Goal: Task Accomplishment & Management: Manage account settings

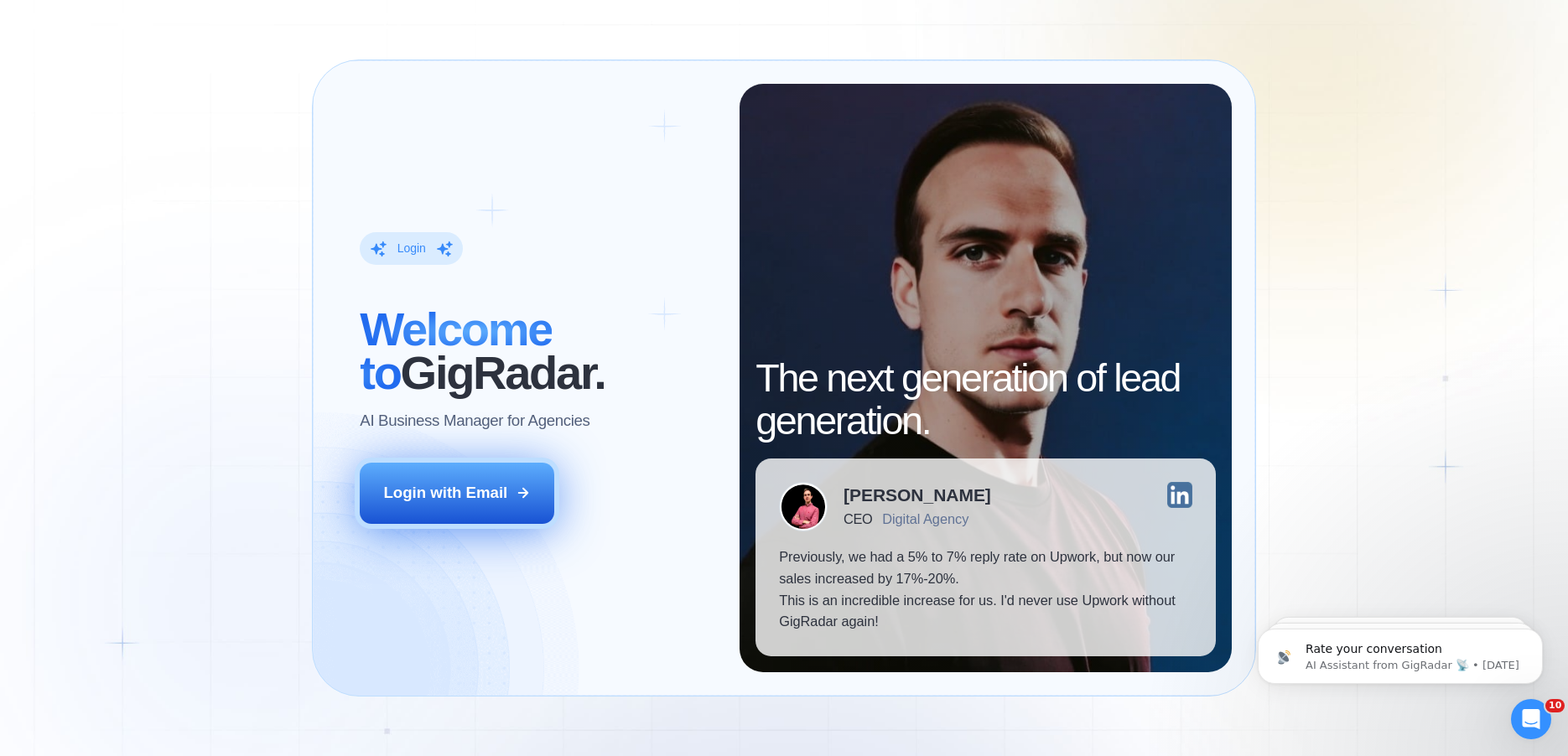
click at [530, 478] on button "Login with Email" at bounding box center [457, 492] width 194 height 60
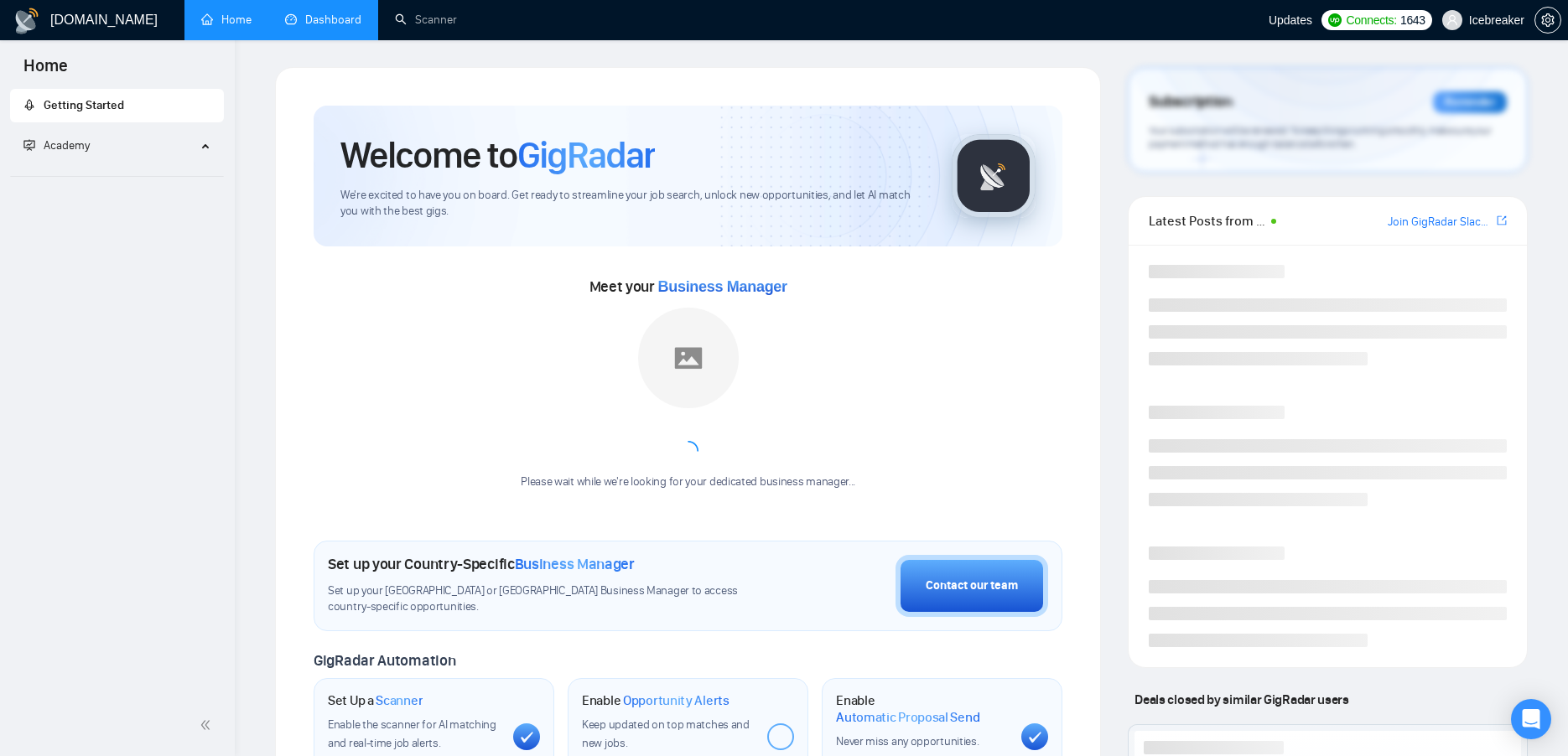
click at [331, 14] on link "Dashboard" at bounding box center [323, 20] width 76 height 14
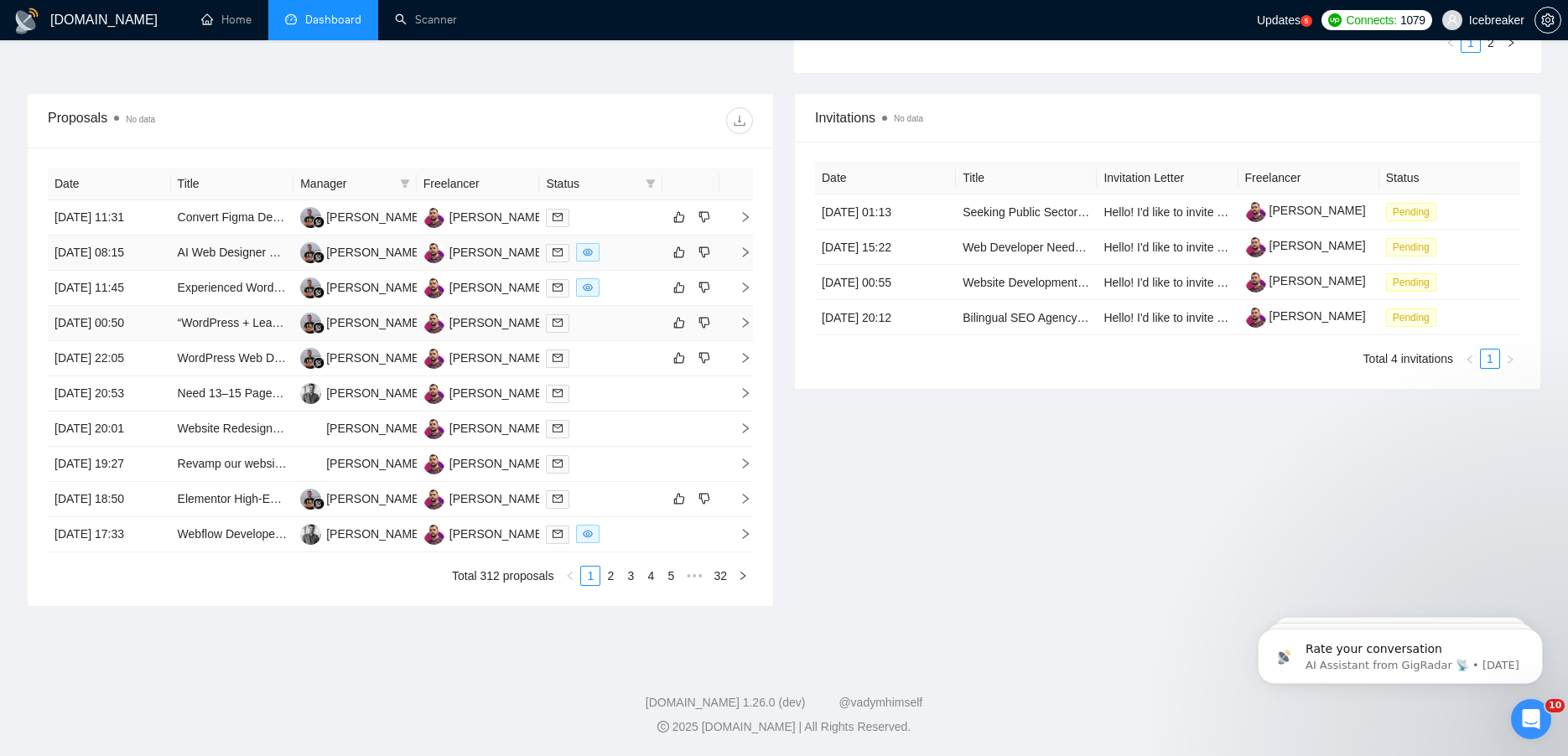
scroll to position [587, 0]
click at [612, 586] on link "2" at bounding box center [610, 576] width 19 height 19
click at [590, 586] on link "1" at bounding box center [590, 576] width 19 height 19
click at [631, 297] on div at bounding box center [600, 287] width 110 height 19
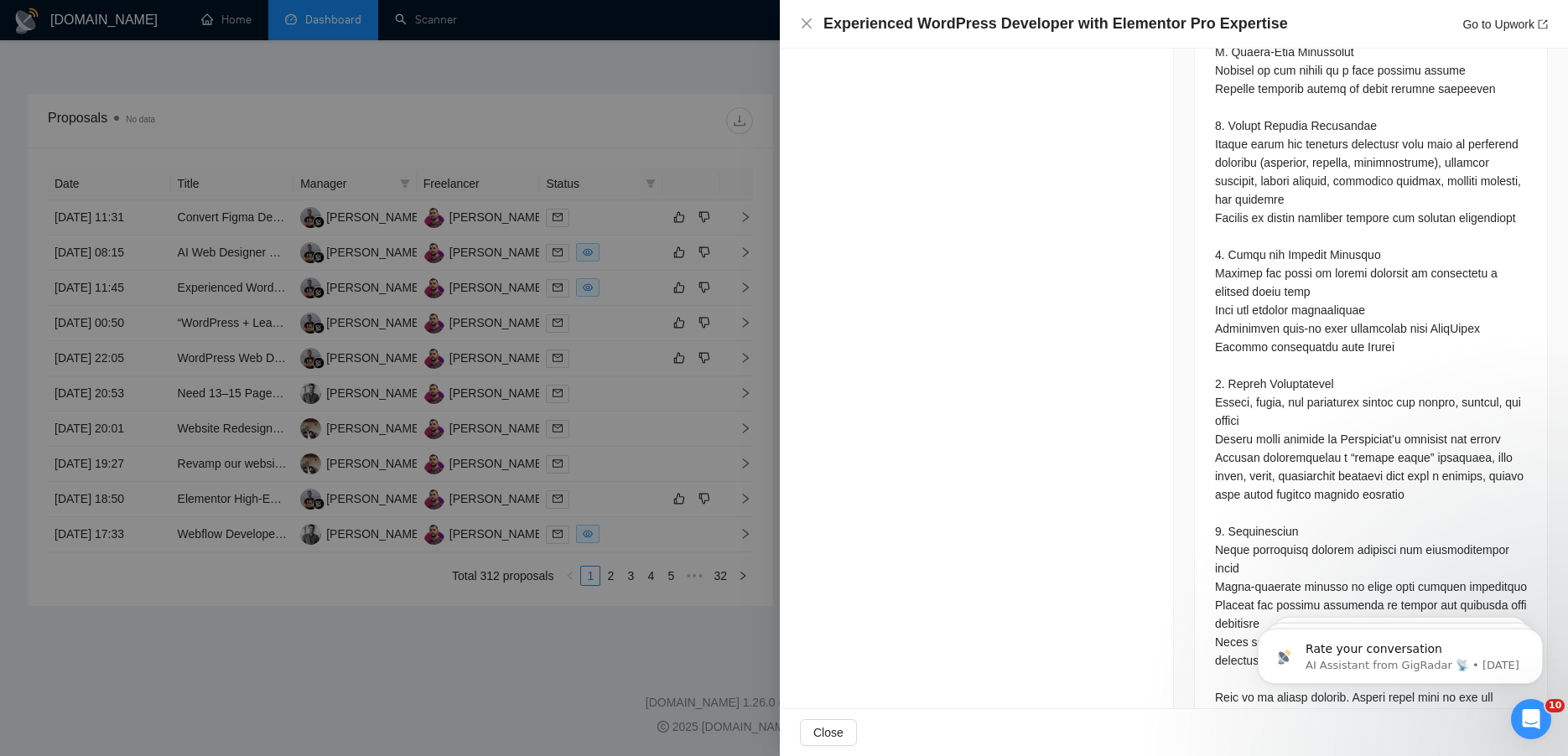
scroll to position [2305, 0]
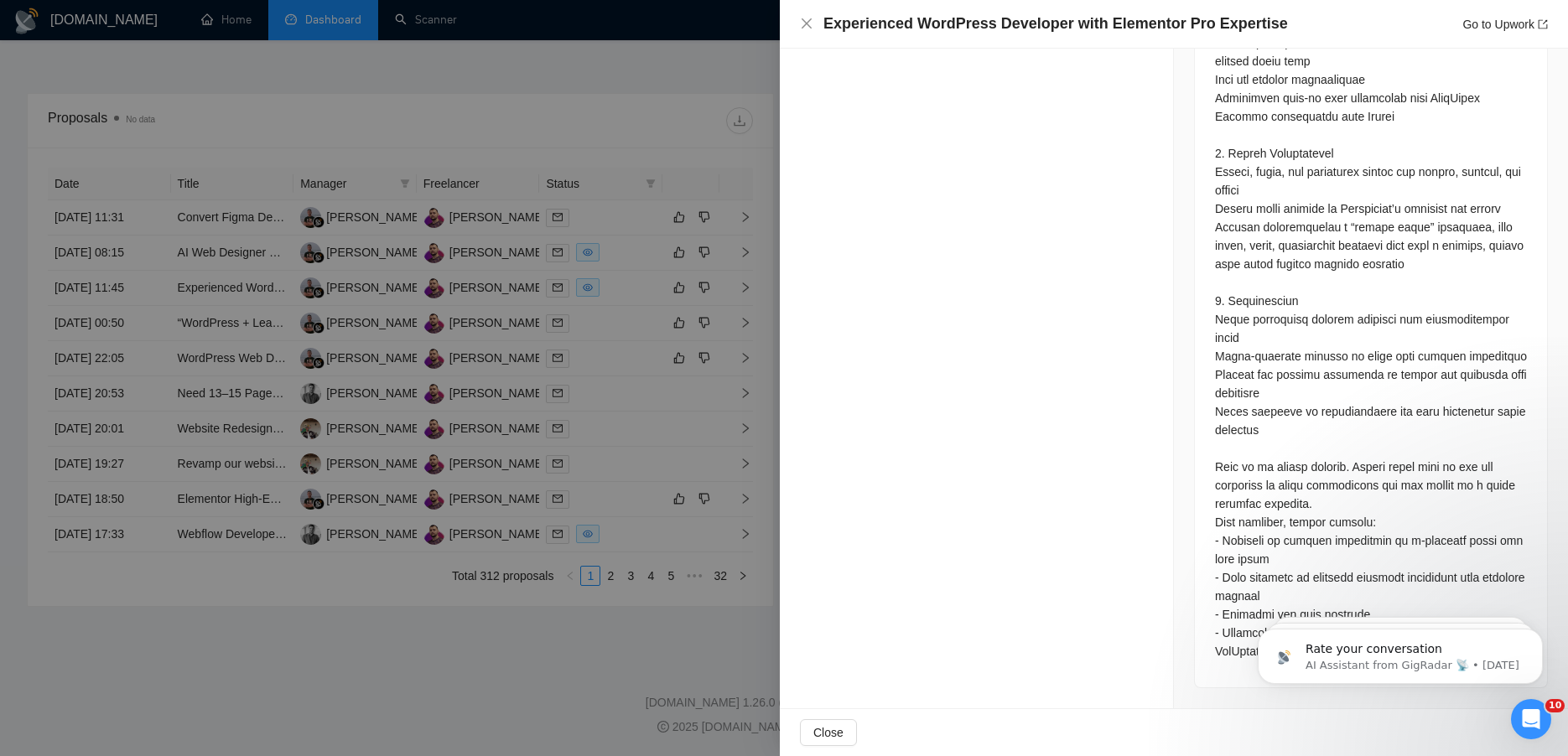
click at [486, 445] on div at bounding box center [784, 378] width 1568 height 756
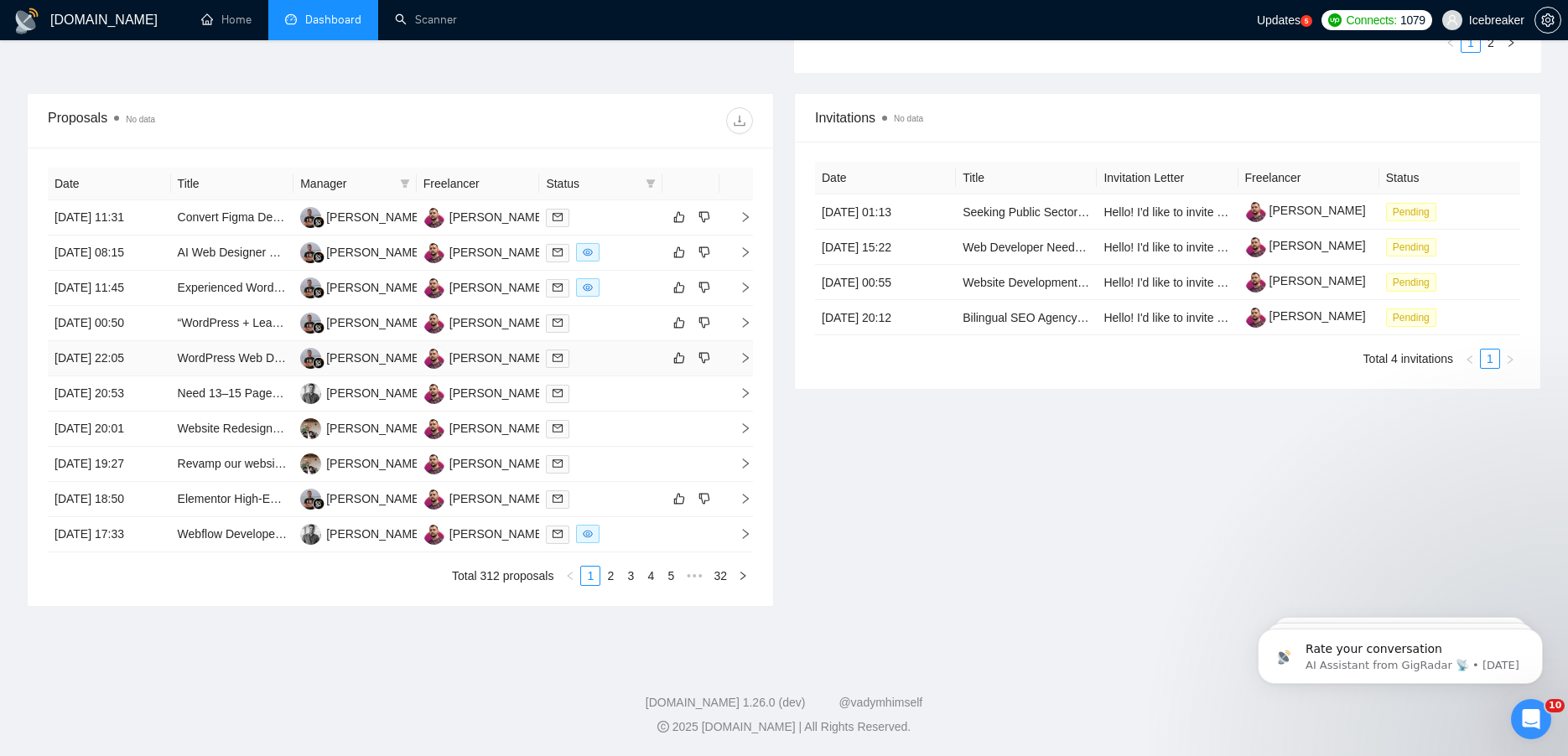
scroll to position [723, 0]
click at [583, 384] on div at bounding box center [600, 393] width 110 height 19
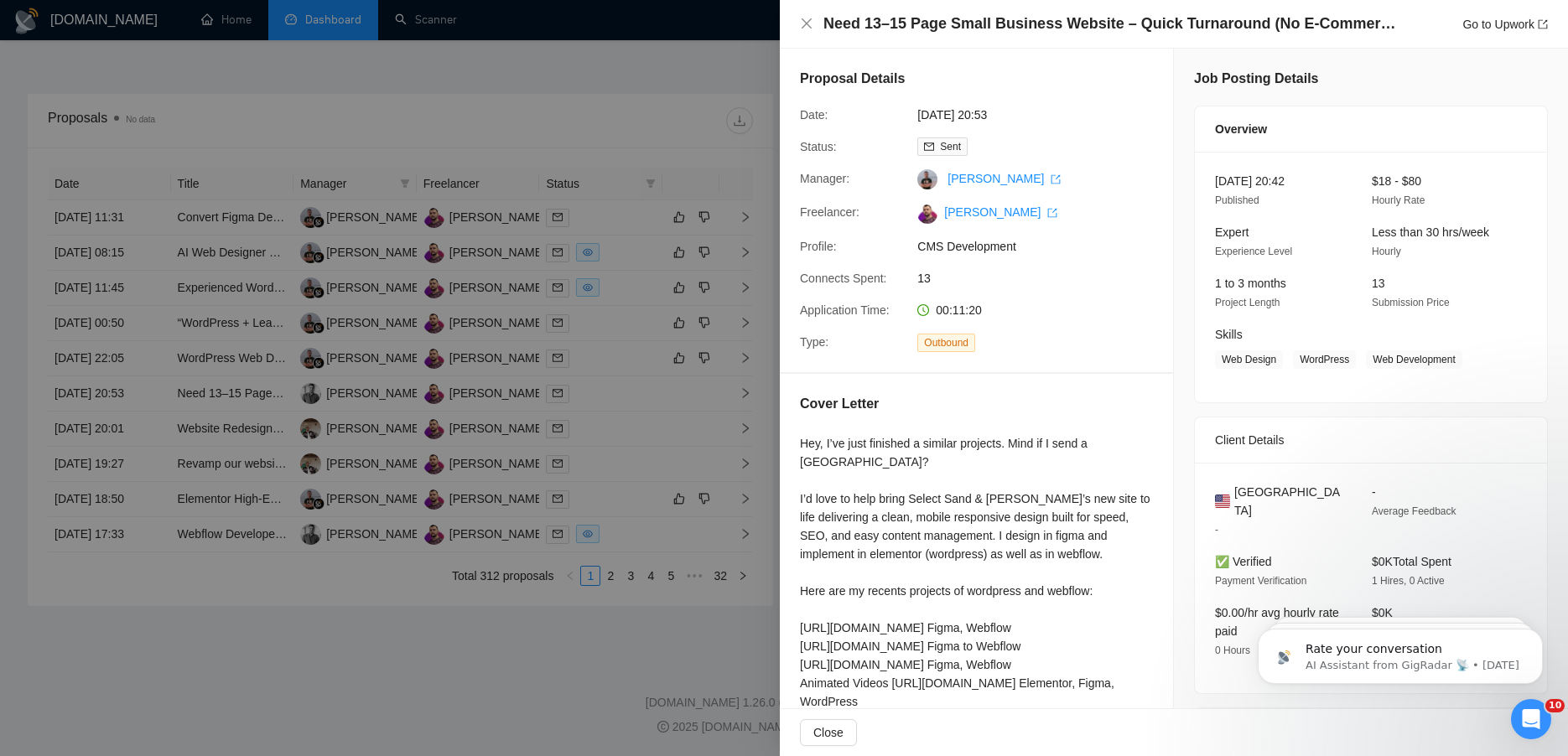
scroll to position [201, 0]
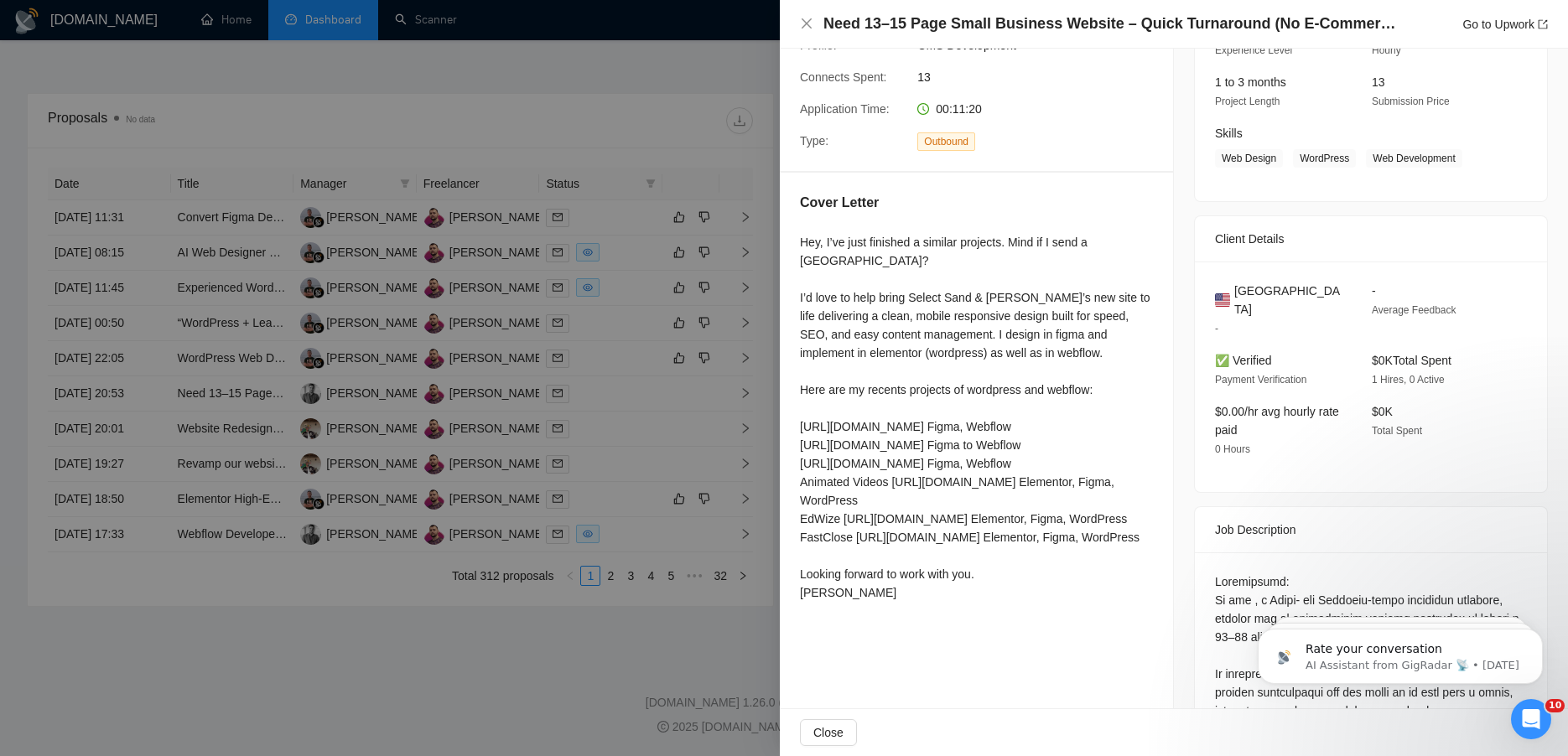
click at [637, 571] on div at bounding box center [784, 378] width 1568 height 756
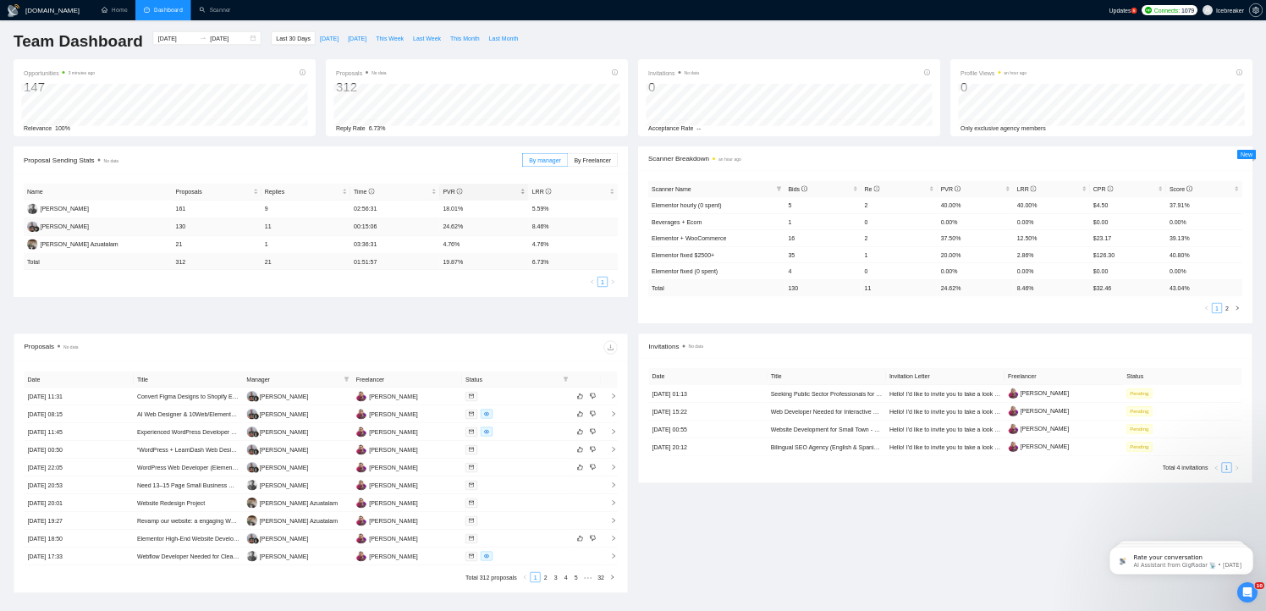
scroll to position [0, 0]
click at [457, 27] on link "Scanner" at bounding box center [430, 20] width 63 height 14
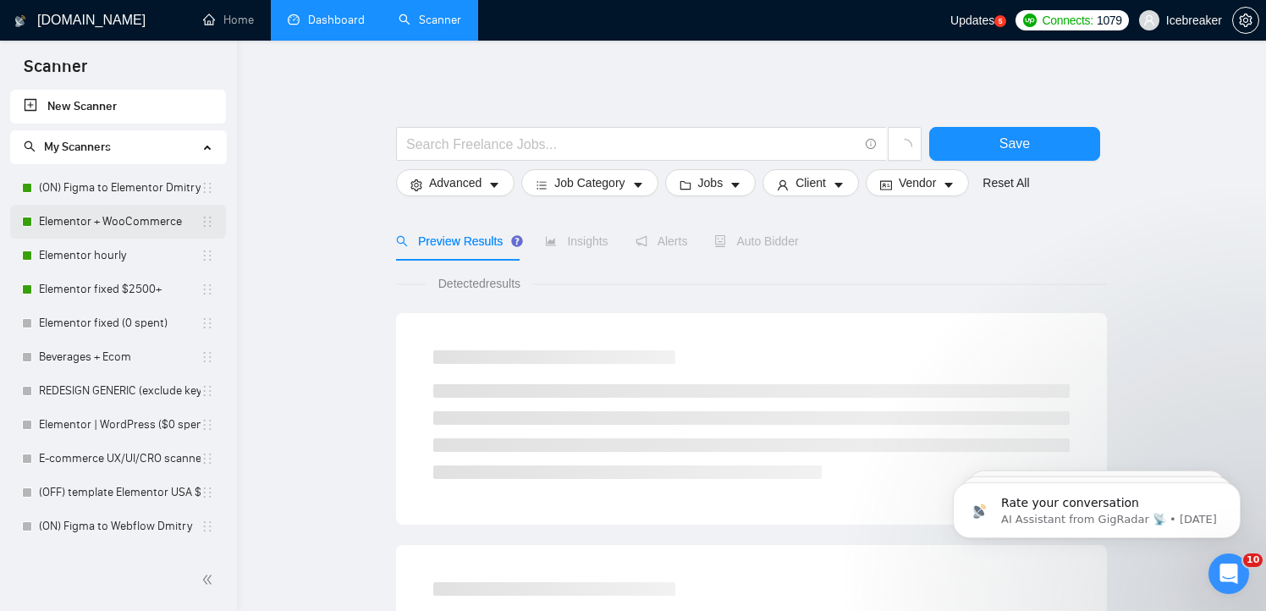
click at [120, 215] on link "Elementor + WooCommerce" at bounding box center [120, 222] width 162 height 34
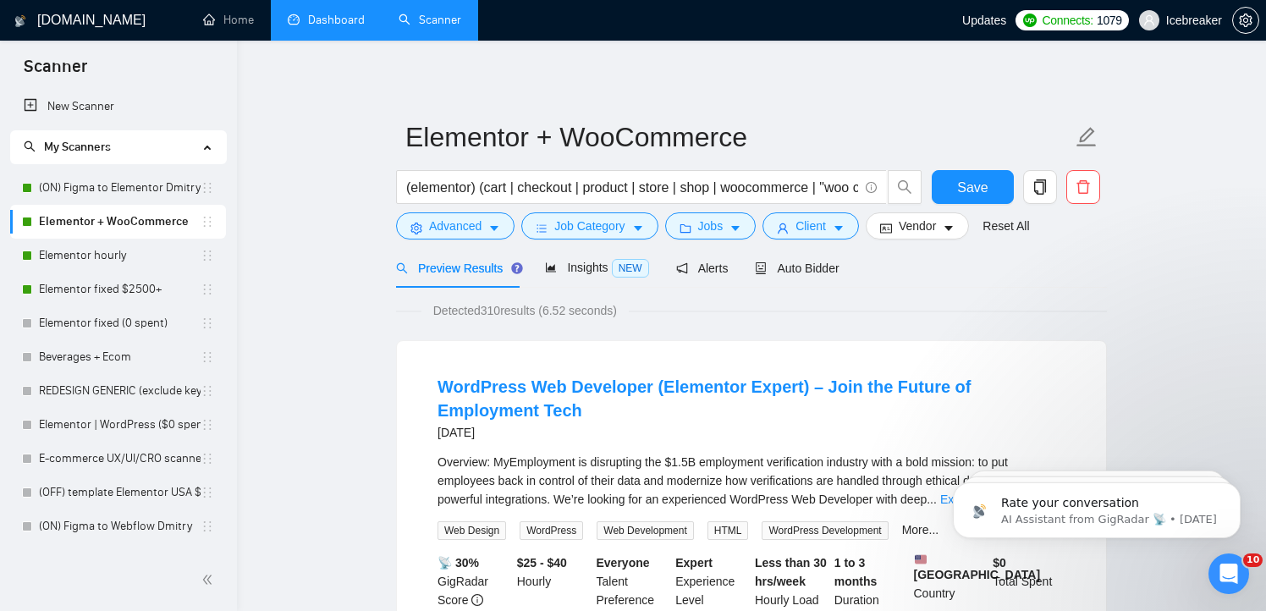
click at [328, 27] on link "Dashboard" at bounding box center [326, 20] width 77 height 14
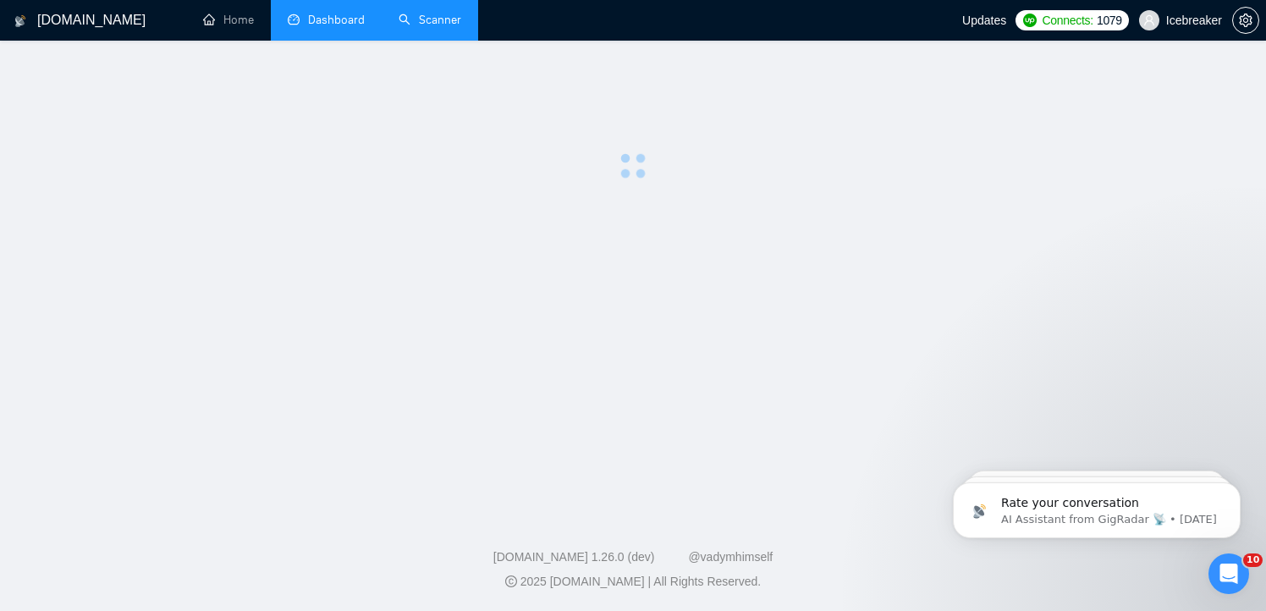
click at [443, 27] on link "Scanner" at bounding box center [430, 20] width 63 height 14
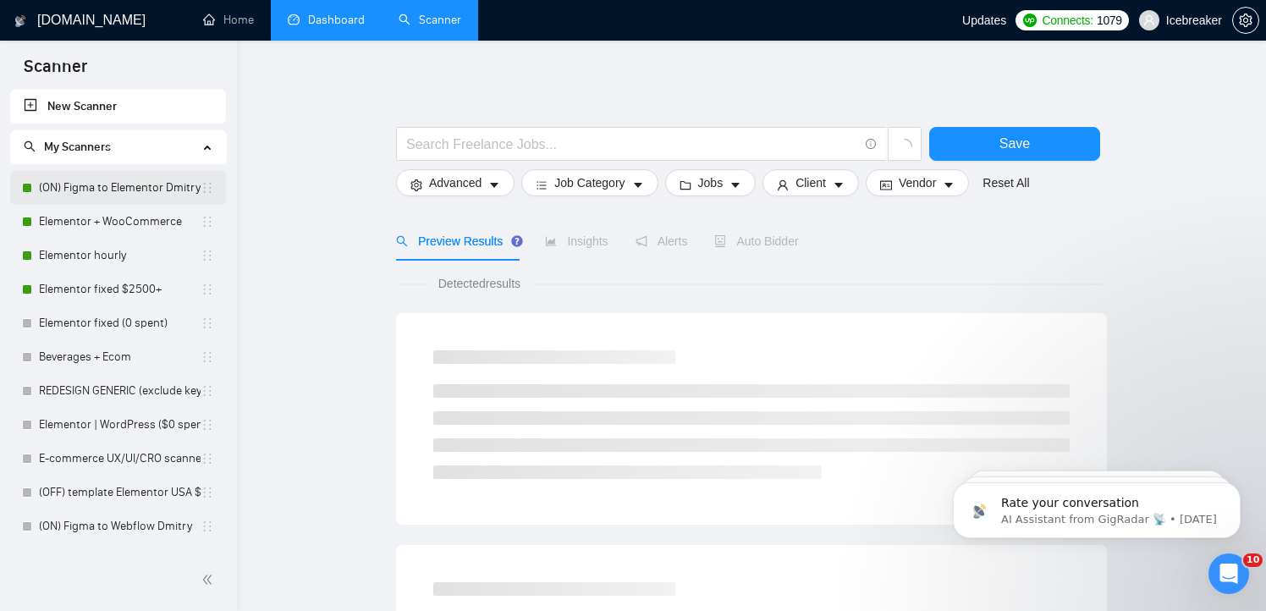
click at [92, 201] on link "(ON) Figma to Elementor Dmitry" at bounding box center [120, 188] width 162 height 34
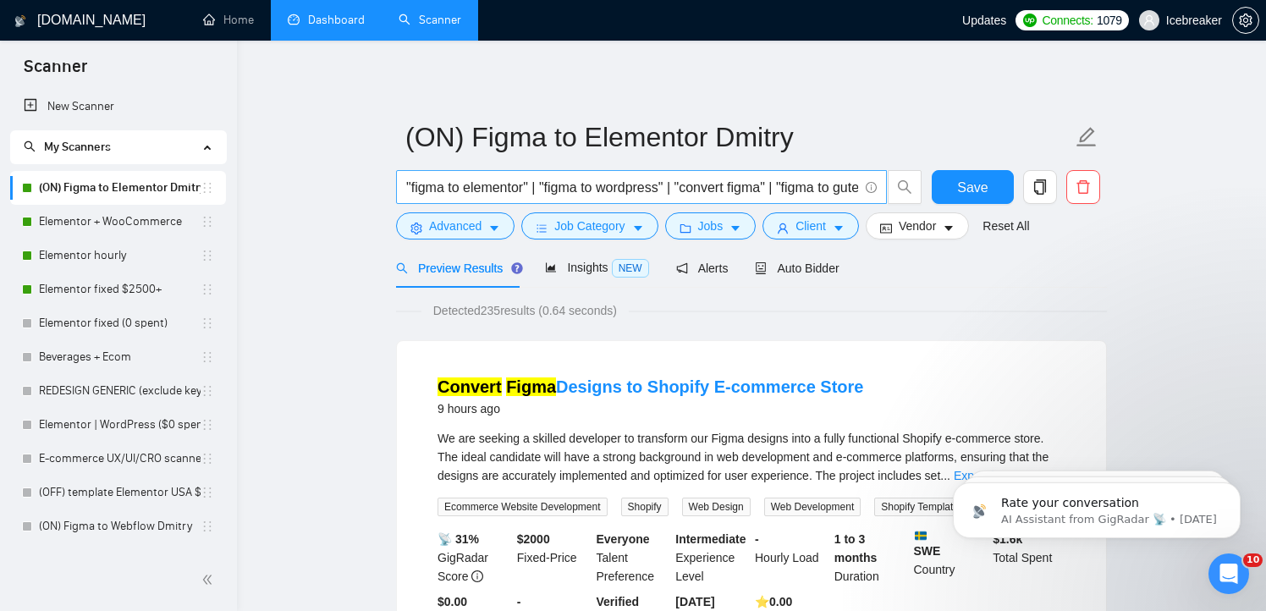
click at [470, 196] on input ""figma to elementor" | "figma to wordpress" | "convert figma" | "figma to guten…" at bounding box center [632, 187] width 452 height 21
drag, startPoint x: 470, startPoint y: 196, endPoint x: 592, endPoint y: 193, distance: 122.8
click at [592, 194] on input ""figma to elementor" | "figma to wordpress" | "convert figma" | "figma to guten…" at bounding box center [632, 187] width 452 height 21
click at [487, 234] on button "Advanced" at bounding box center [455, 225] width 118 height 27
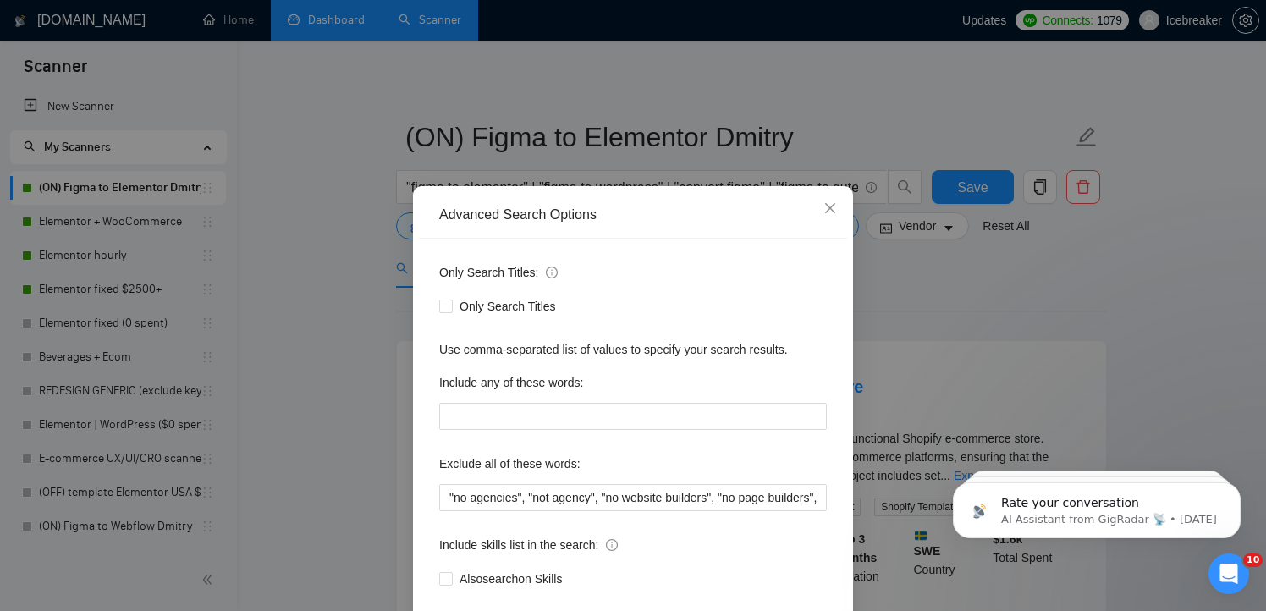
scroll to position [93, 0]
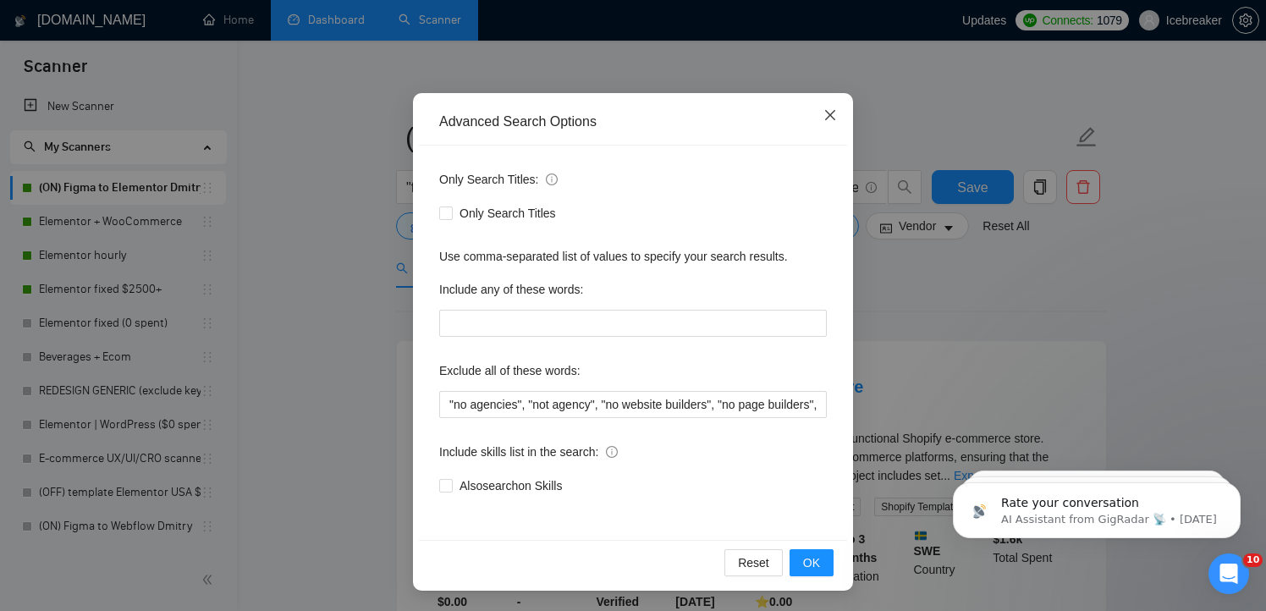
click at [840, 115] on span "Close" at bounding box center [830, 116] width 46 height 46
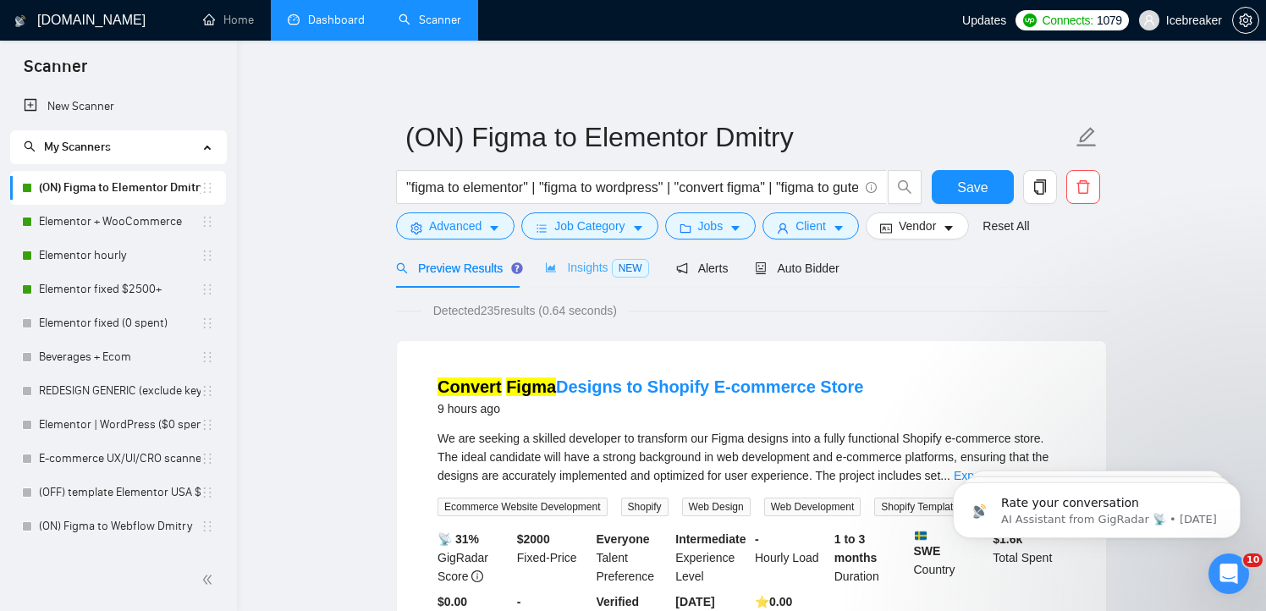
click at [622, 251] on div "Insights NEW" at bounding box center [596, 268] width 103 height 40
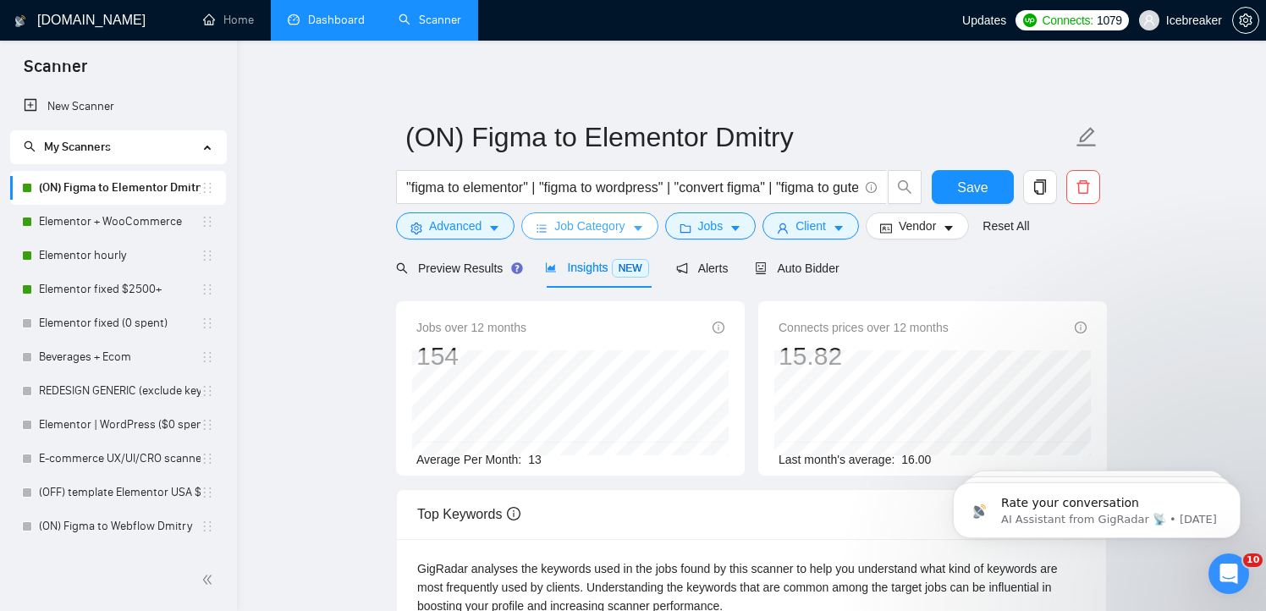
click at [625, 227] on span "Job Category" at bounding box center [589, 226] width 70 height 19
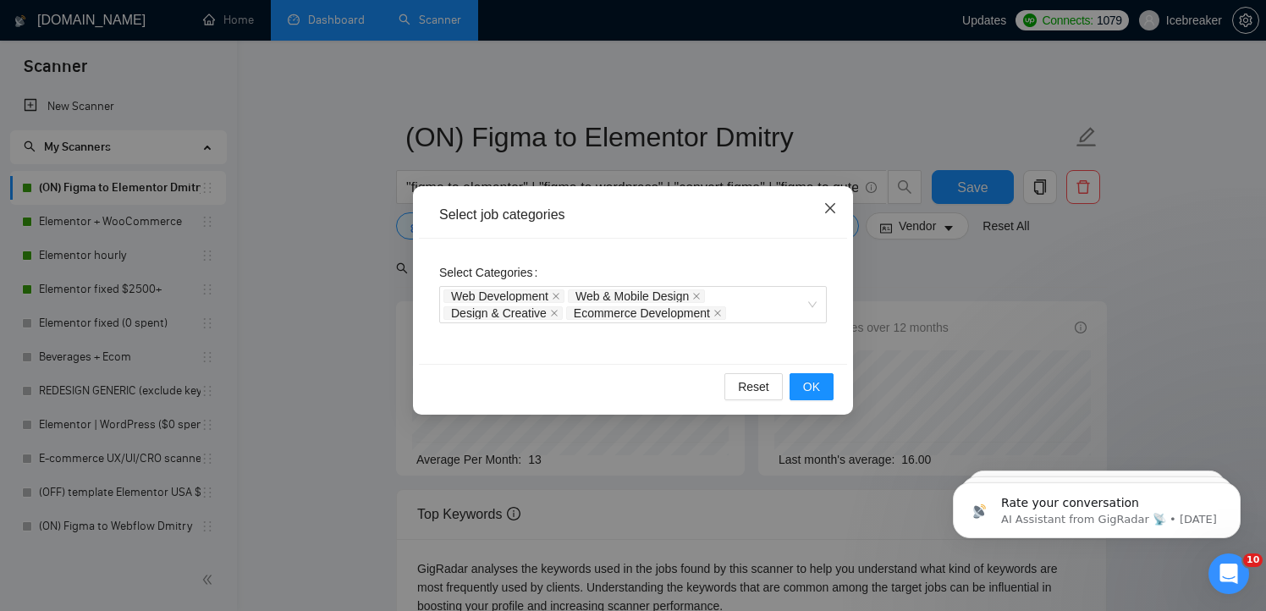
click at [845, 218] on span "Close" at bounding box center [830, 209] width 46 height 46
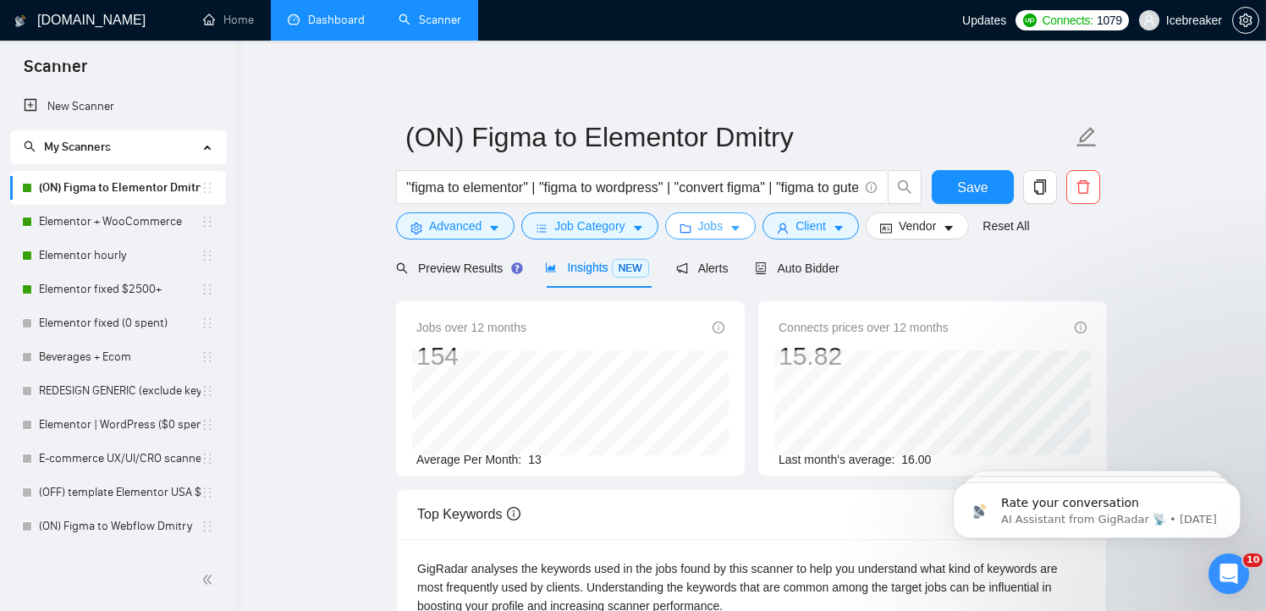
click at [738, 222] on span "caret-down" at bounding box center [736, 228] width 12 height 13
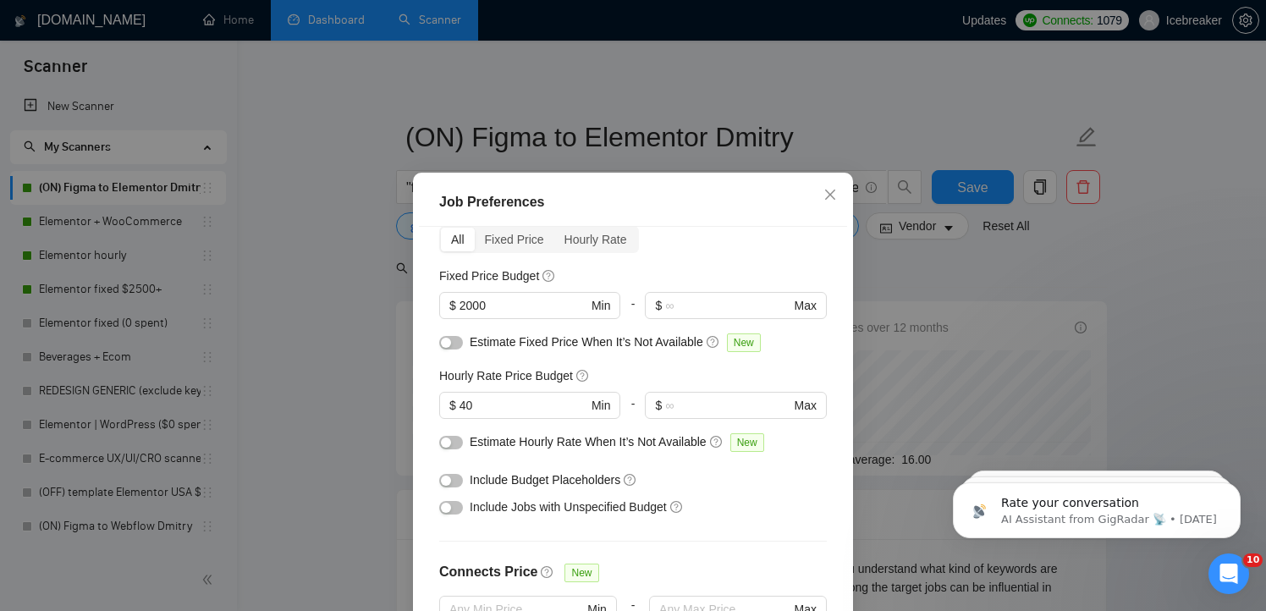
scroll to position [82, 0]
click at [512, 309] on input "2000" at bounding box center [524, 304] width 128 height 19
click at [522, 411] on input "40" at bounding box center [524, 403] width 128 height 19
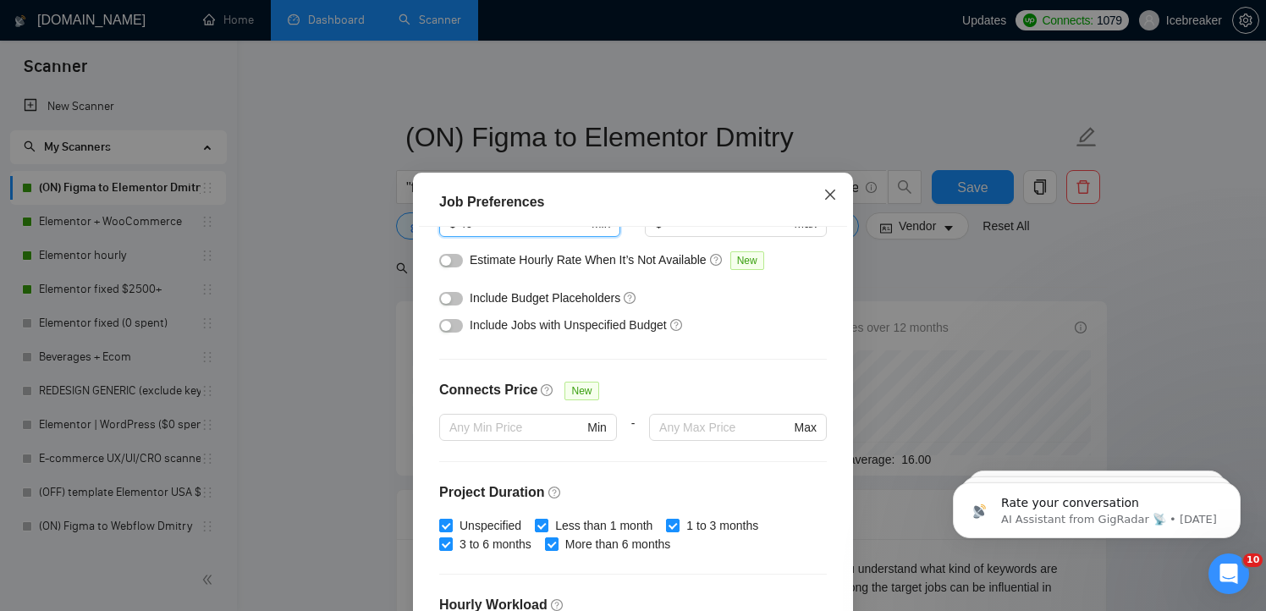
click at [821, 191] on span "Close" at bounding box center [830, 196] width 46 height 46
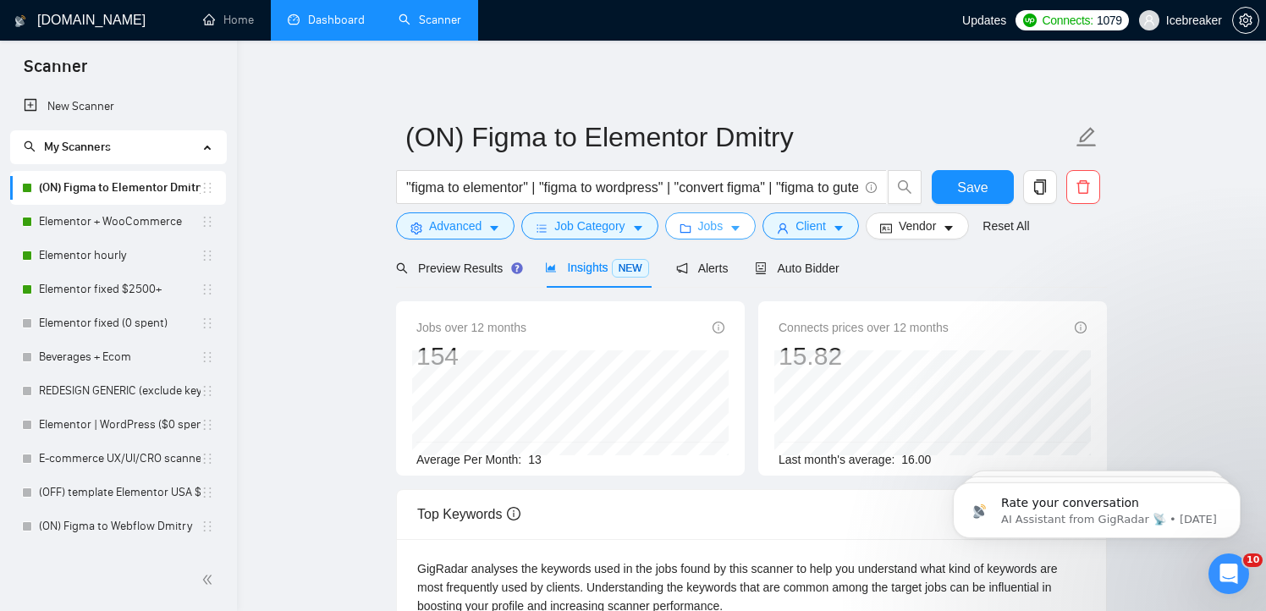
click at [729, 224] on button "Jobs" at bounding box center [710, 225] width 91 height 27
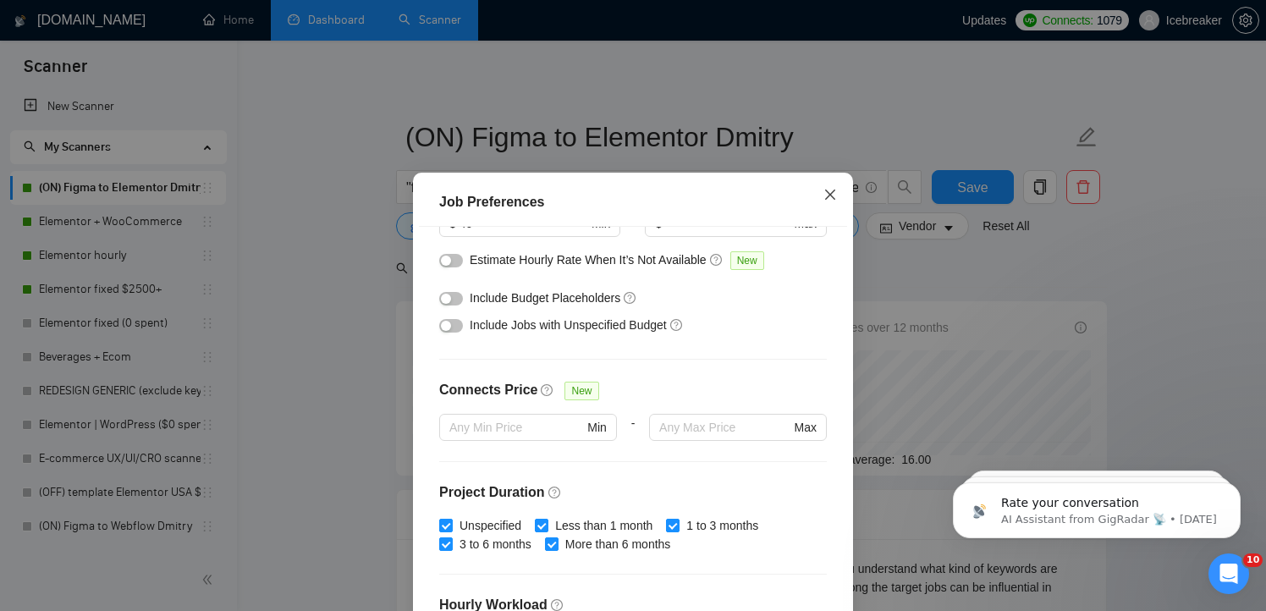
click at [833, 201] on icon "close" at bounding box center [831, 195] width 14 height 14
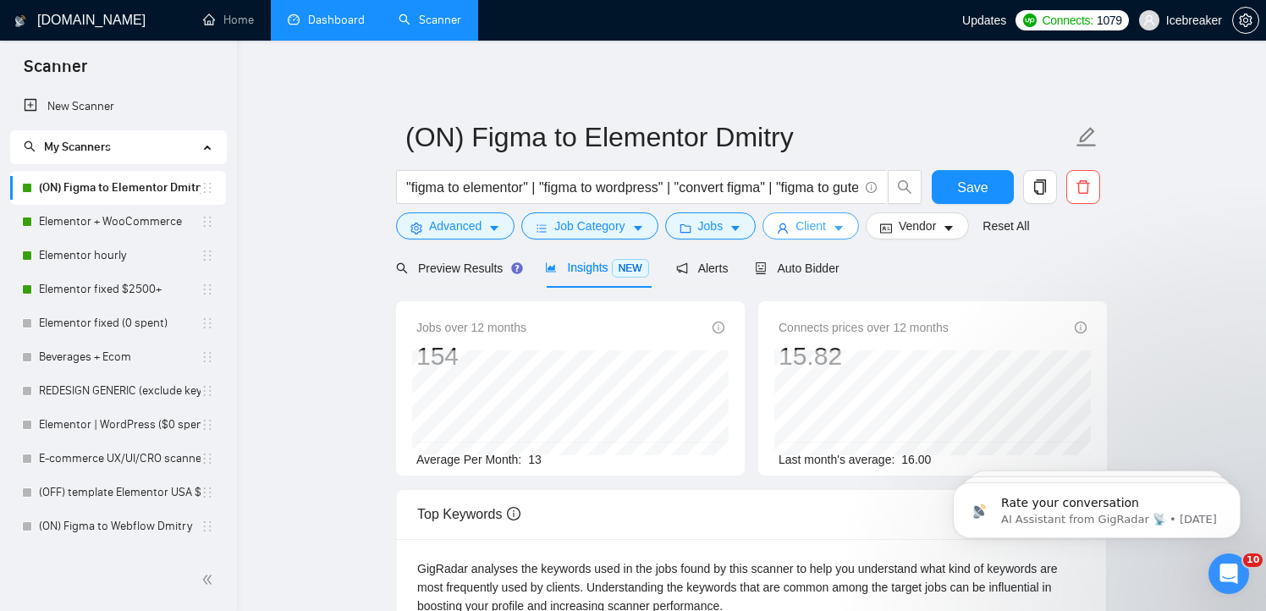
click at [789, 228] on icon "user" at bounding box center [783, 229] width 12 height 12
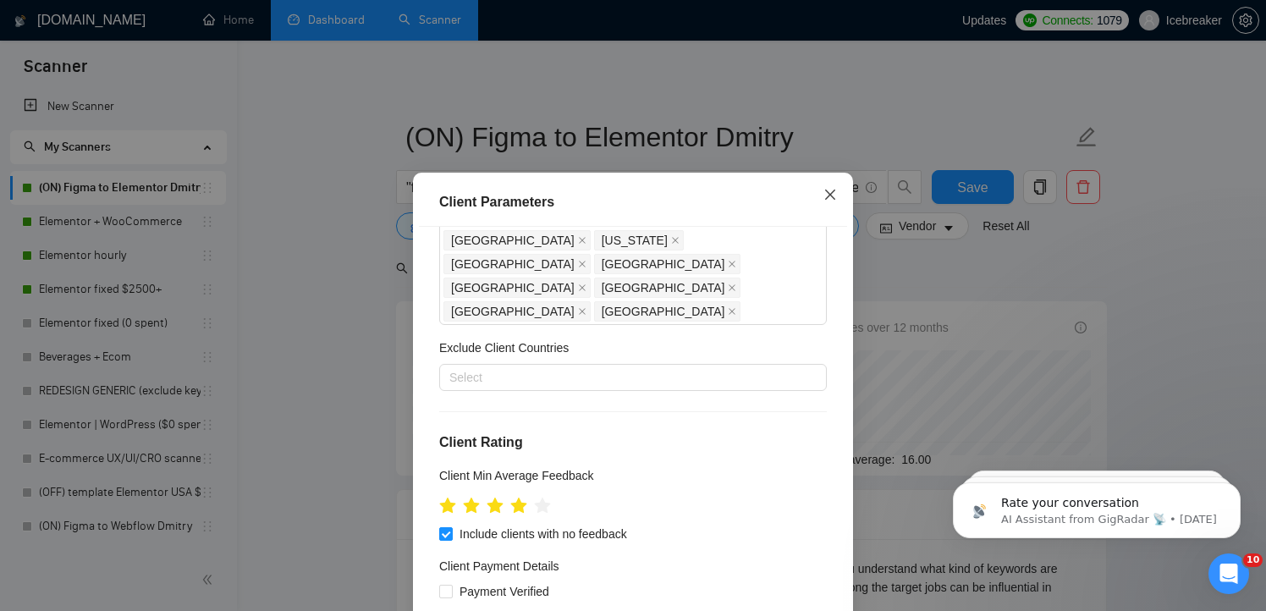
scroll to position [636, 0]
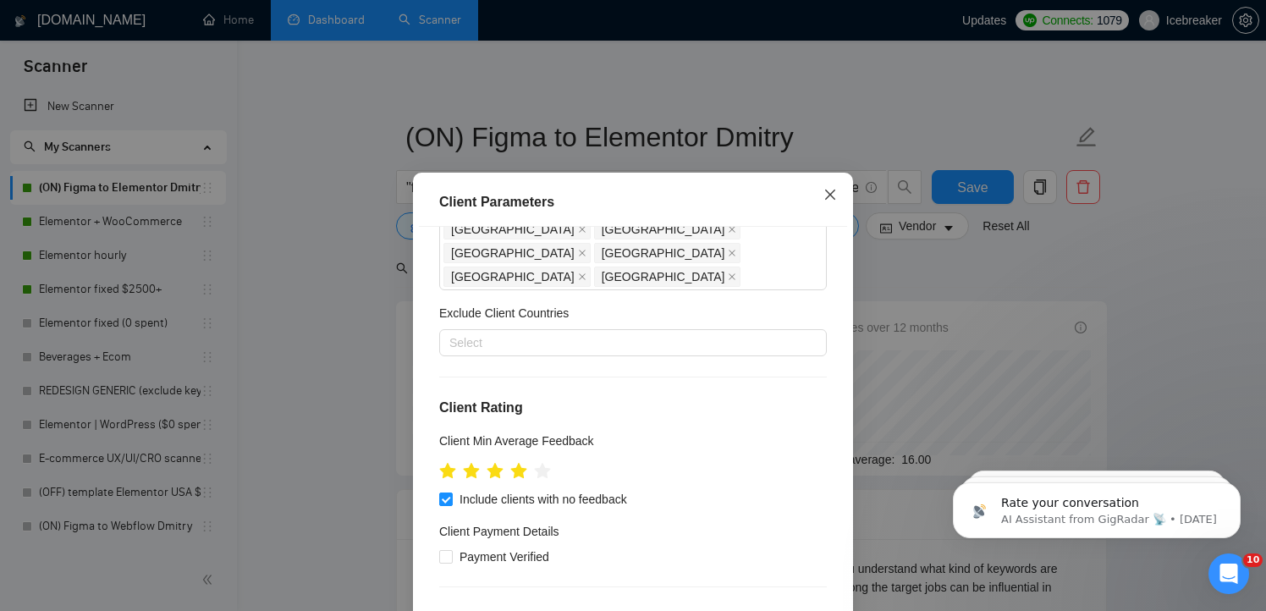
click at [829, 195] on icon "close" at bounding box center [830, 195] width 10 height 10
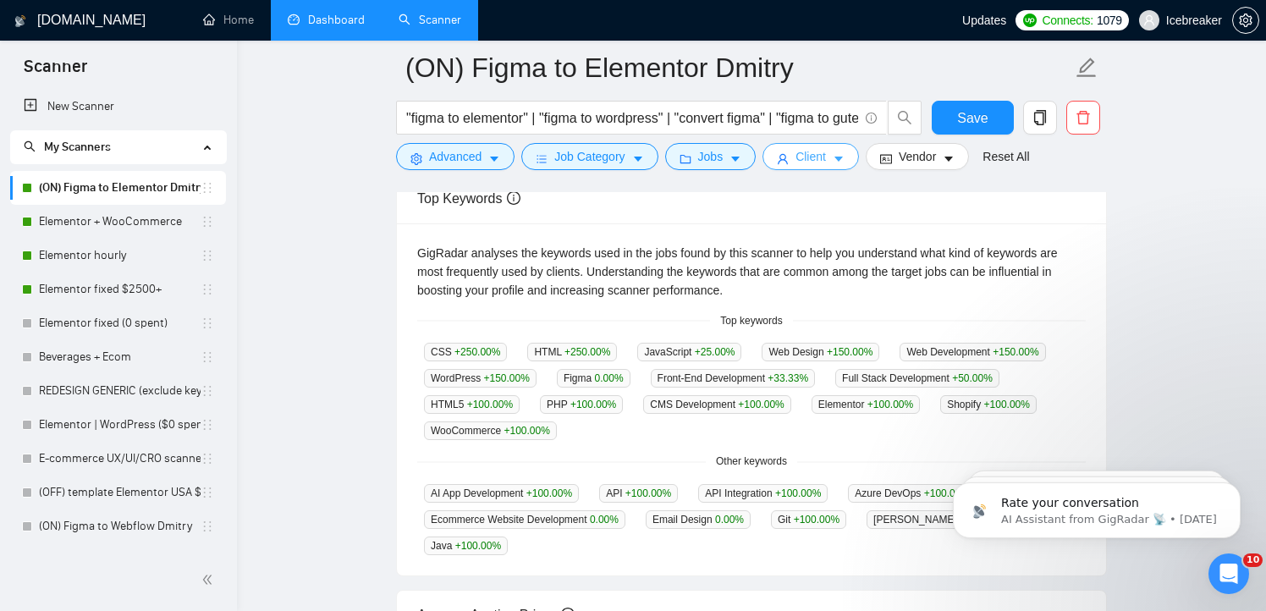
scroll to position [0, 0]
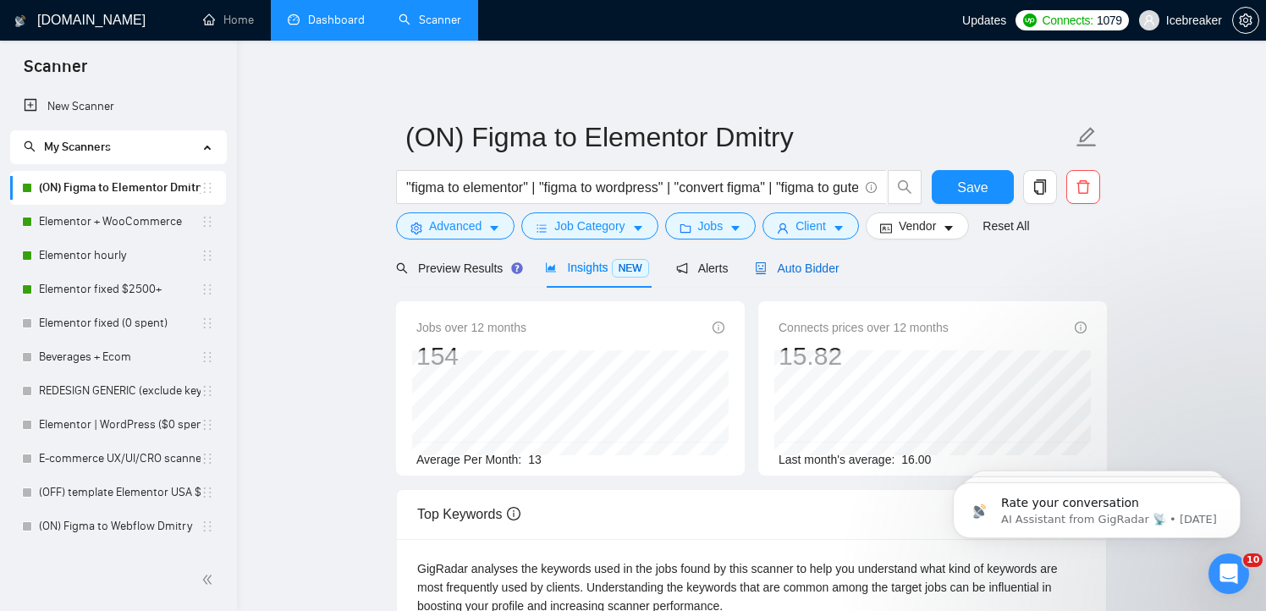
click at [812, 273] on span "Auto Bidder" at bounding box center [797, 269] width 84 height 14
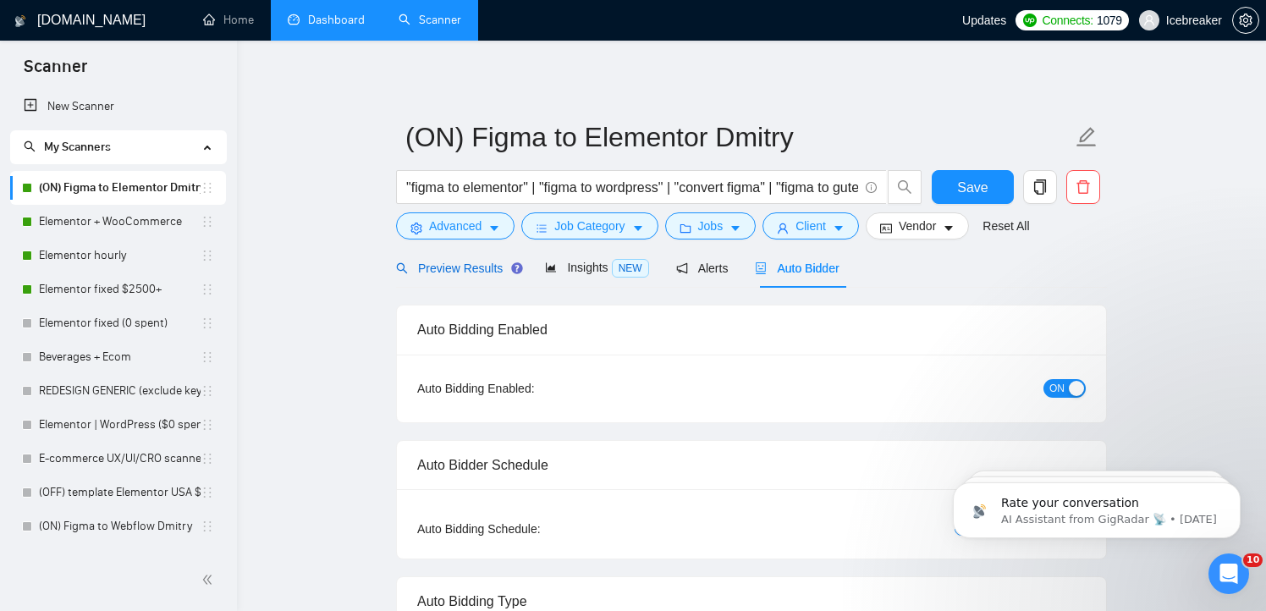
click at [465, 259] on div "Preview Results" at bounding box center [457, 268] width 122 height 19
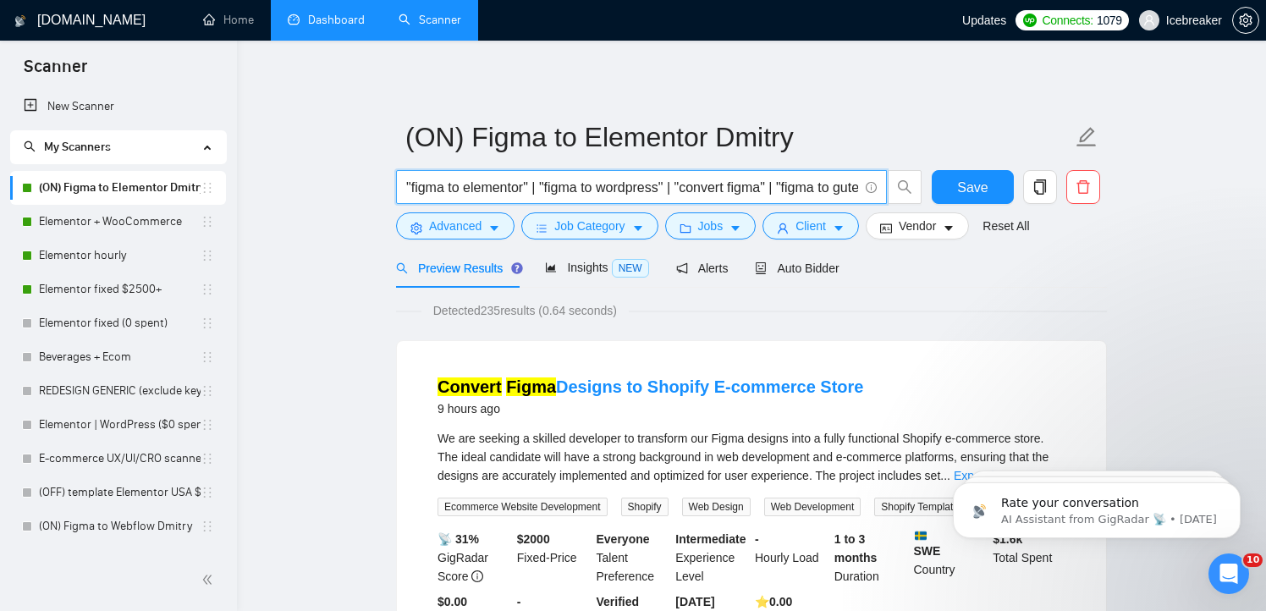
drag, startPoint x: 558, startPoint y: 194, endPoint x: 792, endPoint y: 194, distance: 234.5
click at [792, 194] on input ""figma to elementor" | "figma to wordpress" | "convert figma" | "figma to guten…" at bounding box center [632, 187] width 452 height 21
drag, startPoint x: 792, startPoint y: 185, endPoint x: 970, endPoint y: 194, distance: 178.0
click at [970, 194] on div ""figma to elementor" | "figma to wordpress" | "convert figma" | "figma to guten…" at bounding box center [748, 191] width 711 height 42
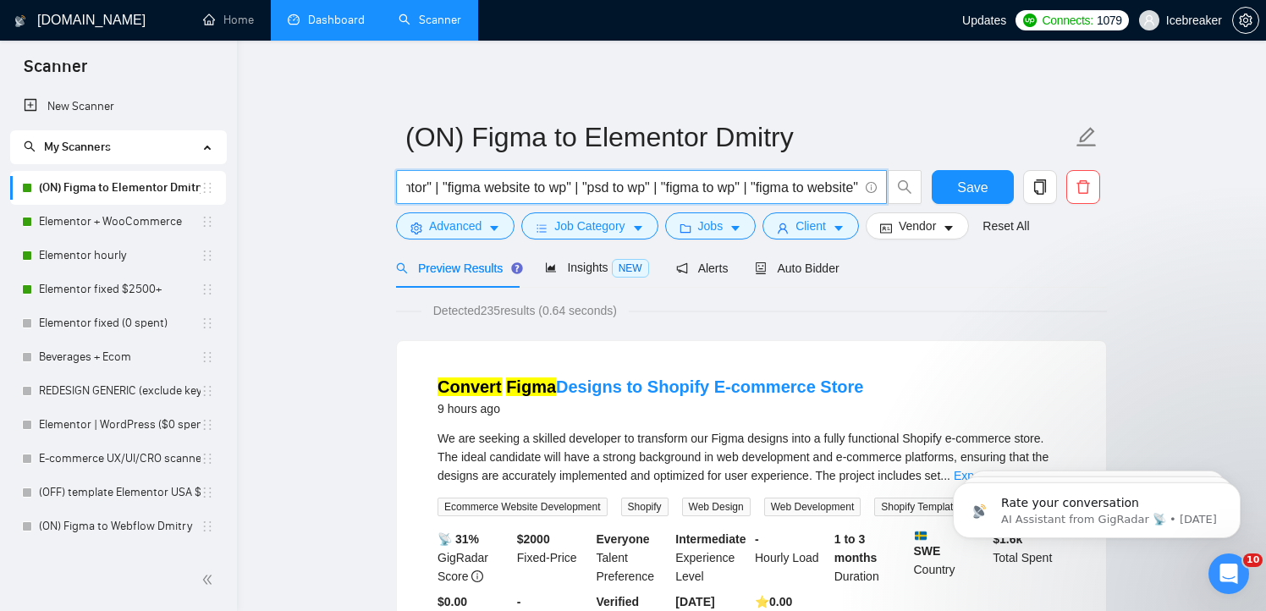
click at [697, 184] on input ""figma to elementor" | "figma to wordpress" | "convert figma" | "figma to guten…" at bounding box center [632, 187] width 452 height 21
drag, startPoint x: 704, startPoint y: 187, endPoint x: 483, endPoint y: 187, distance: 220.9
click at [484, 187] on input ""figma to elementor" | "figma to wordpress" | "convert figma" | "figma to guten…" at bounding box center [632, 187] width 452 height 21
click at [559, 194] on input ""figma to elementor" | "figma to wordpress" | "convert figma" | "figma to guten…" at bounding box center [632, 187] width 452 height 21
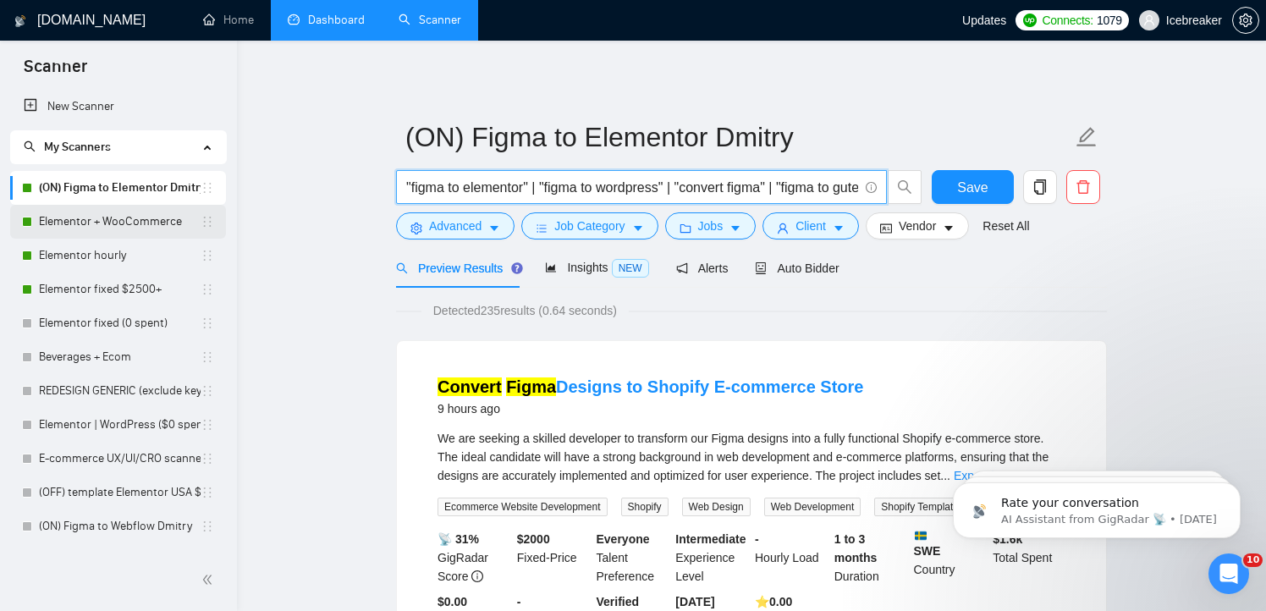
click at [96, 221] on link "Elementor + WooCommerce" at bounding box center [120, 222] width 162 height 34
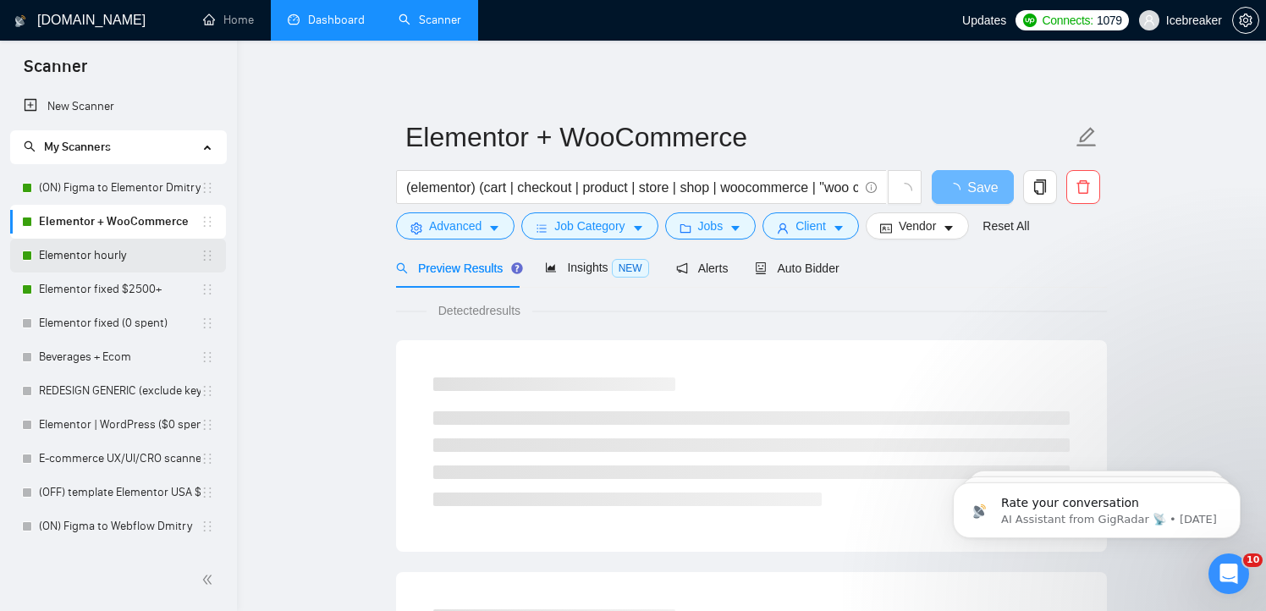
click at [113, 256] on link "Elementor hourly" at bounding box center [120, 256] width 162 height 34
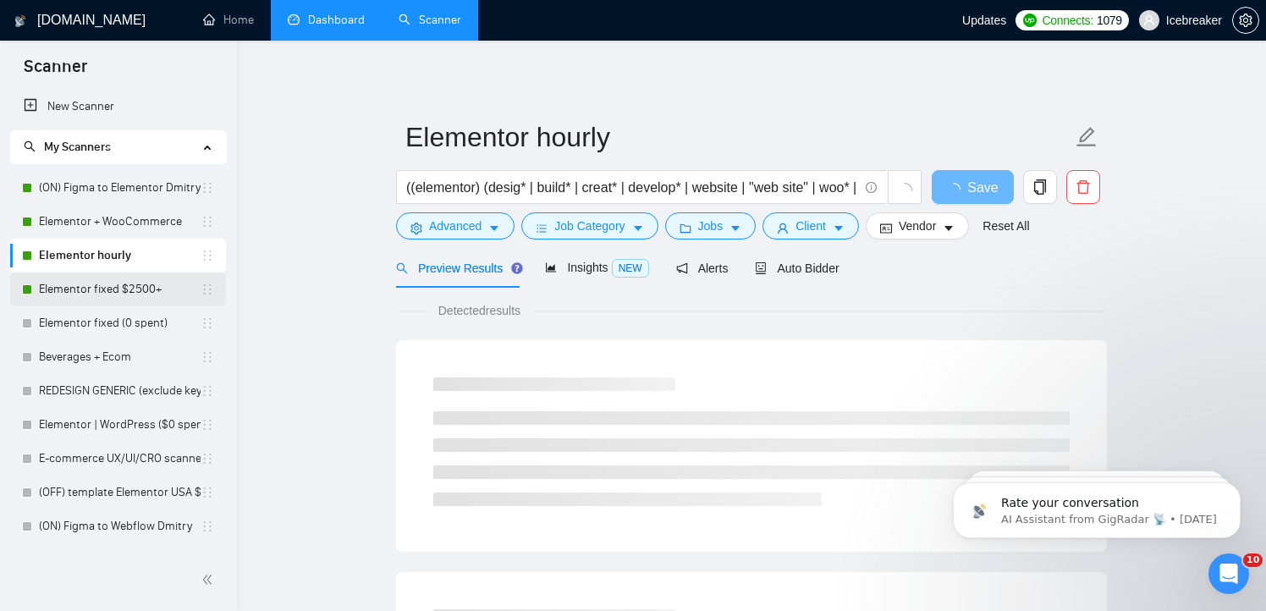
click at [125, 293] on link "Elementor fixed $2500+" at bounding box center [120, 290] width 162 height 34
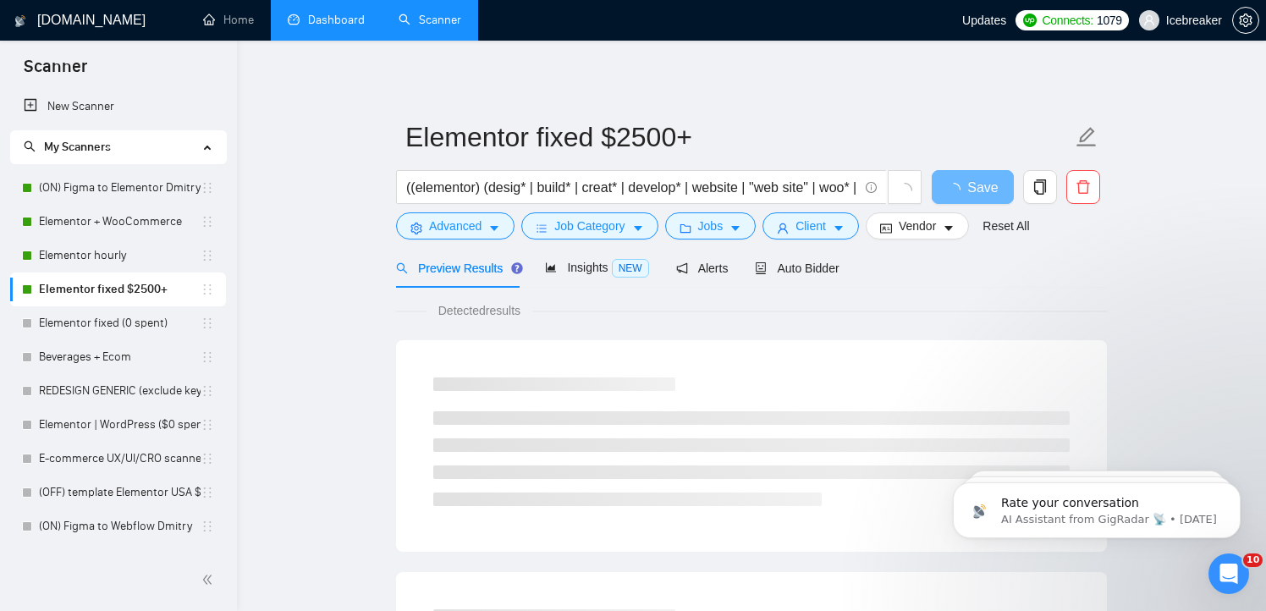
click at [830, 301] on div "Detected results" at bounding box center [751, 310] width 711 height 19
click at [834, 274] on div "Auto Bidder" at bounding box center [797, 268] width 84 height 19
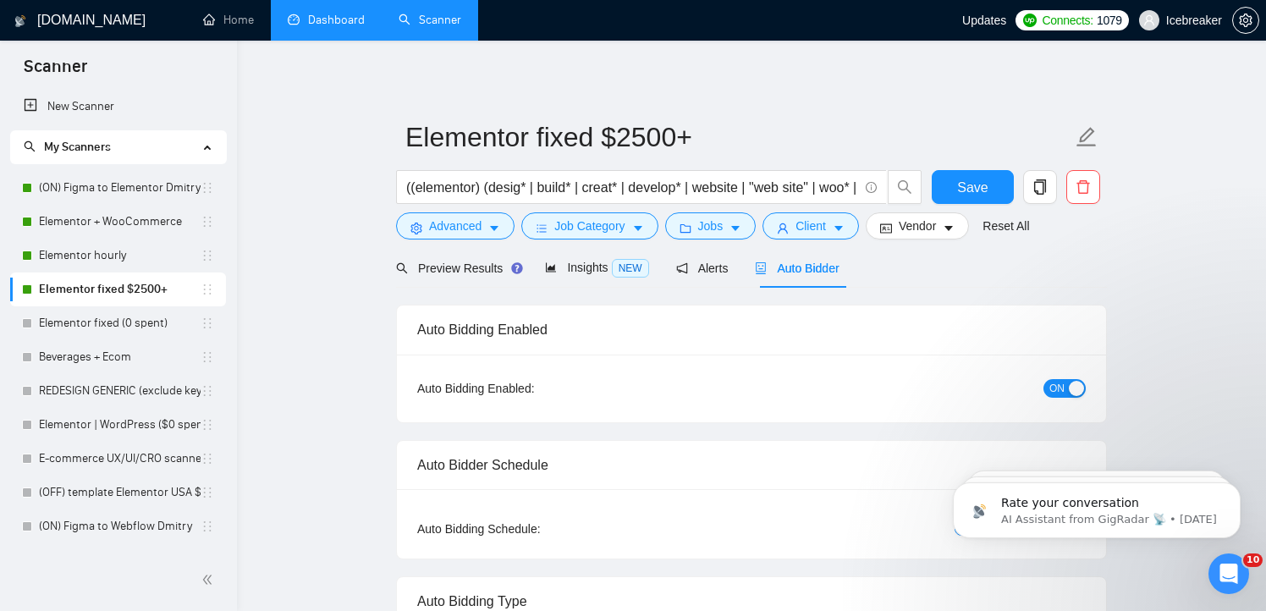
click at [326, 27] on link "Dashboard" at bounding box center [326, 20] width 77 height 14
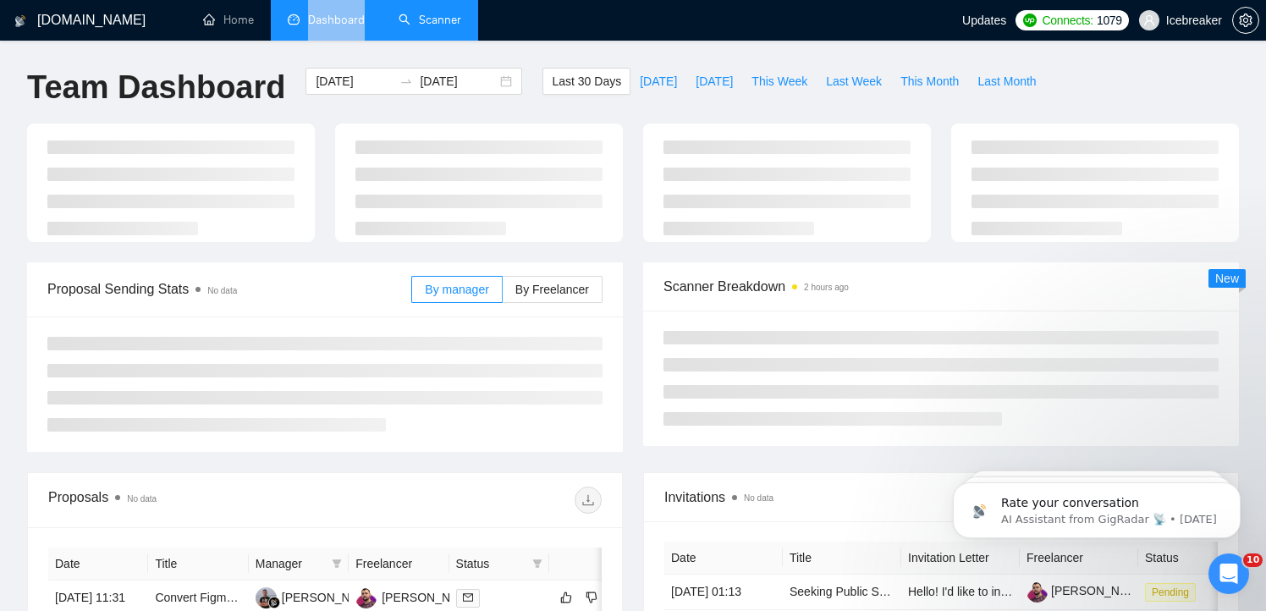
click at [326, 36] on li "Dashboard" at bounding box center [326, 20] width 111 height 41
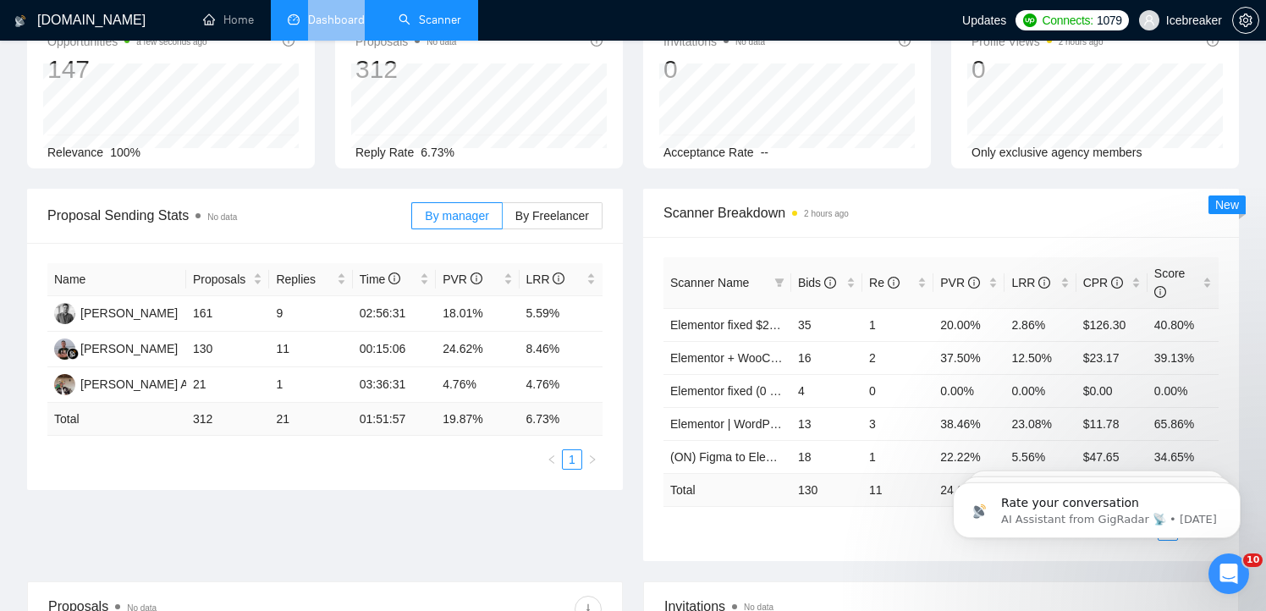
scroll to position [125, 0]
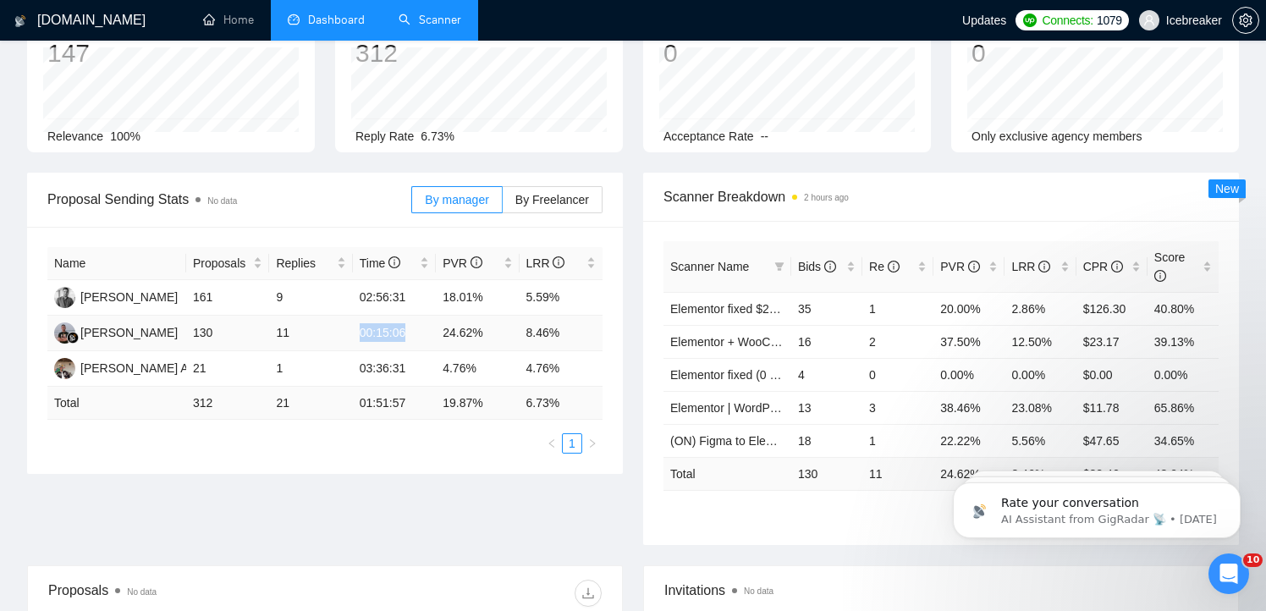
drag, startPoint x: 423, startPoint y: 330, endPoint x: 358, endPoint y: 330, distance: 65.2
click at [358, 330] on td "00:15:06" at bounding box center [394, 334] width 83 height 36
click at [396, 335] on td "00:15:06" at bounding box center [394, 334] width 83 height 36
drag, startPoint x: 415, startPoint y: 334, endPoint x: 366, endPoint y: 338, distance: 49.2
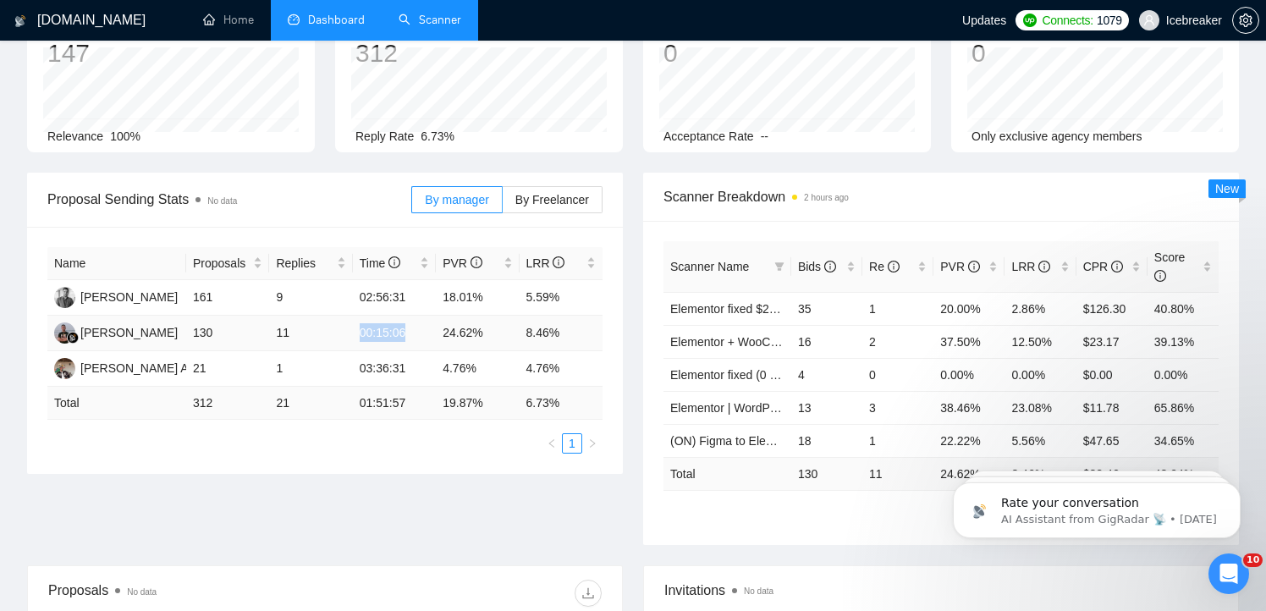
click at [366, 338] on td "00:15:06" at bounding box center [394, 334] width 83 height 36
drag, startPoint x: 425, startPoint y: 374, endPoint x: 367, endPoint y: 374, distance: 58.4
click at [367, 374] on td "03:36:31" at bounding box center [394, 369] width 83 height 36
drag, startPoint x: 419, startPoint y: 297, endPoint x: 343, endPoint y: 297, distance: 76.2
click at [343, 297] on tr "Ahsan Idrees 161 9 02:56:31 18.01% 5.59%" at bounding box center [324, 298] width 555 height 36
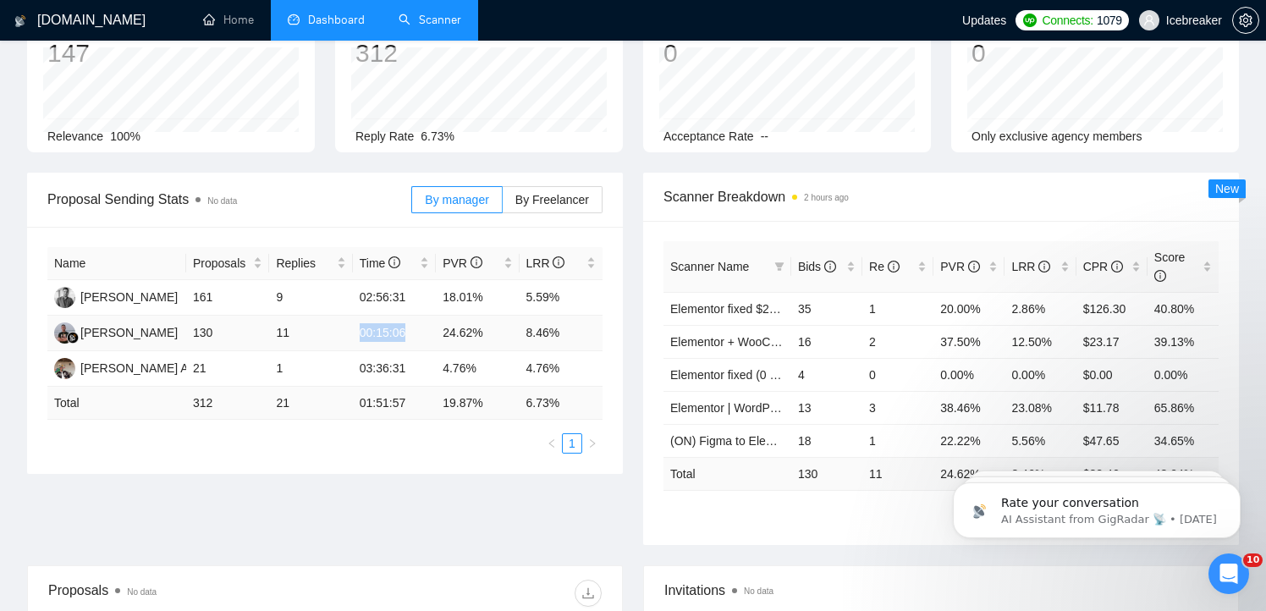
drag, startPoint x: 411, startPoint y: 334, endPoint x: 344, endPoint y: 334, distance: 66.9
click at [348, 334] on tr "Heribertus Palmarit Baboki 130 11 00:15:06 24.62% 8.46%" at bounding box center [324, 334] width 555 height 36
click at [411, 328] on td "00:15:06" at bounding box center [394, 334] width 83 height 36
drag, startPoint x: 413, startPoint y: 337, endPoint x: 380, endPoint y: 336, distance: 33.0
click at [380, 336] on td "00:15:06" at bounding box center [394, 334] width 83 height 36
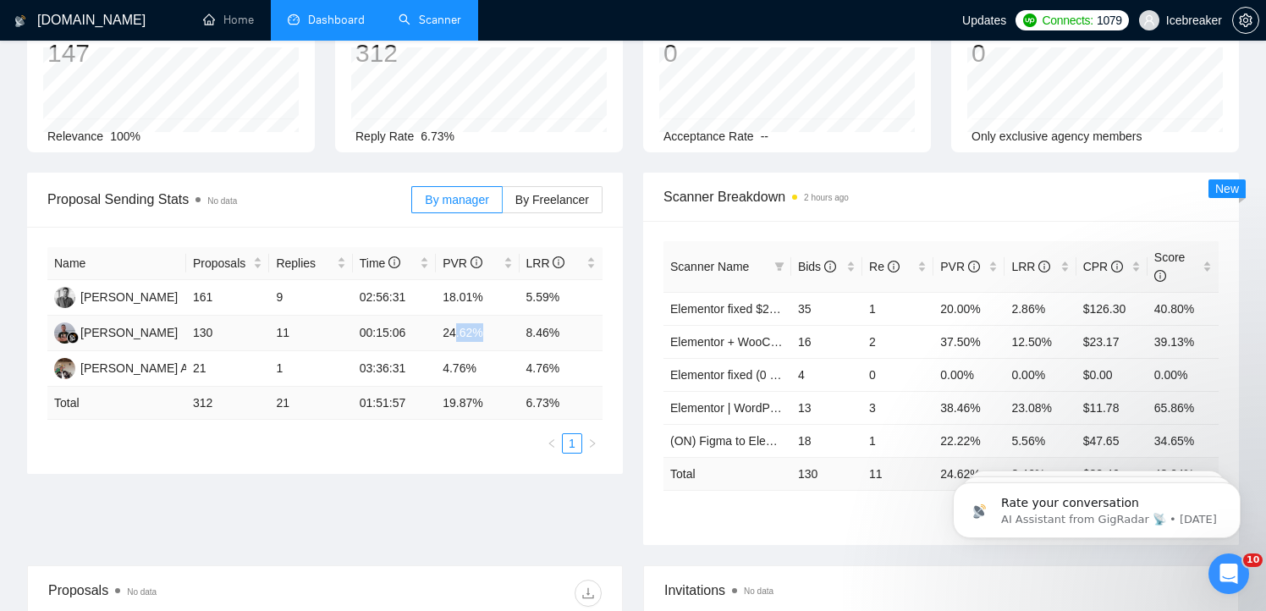
drag, startPoint x: 499, startPoint y: 328, endPoint x: 451, endPoint y: 328, distance: 47.4
click at [452, 328] on td "24.62%" at bounding box center [477, 334] width 83 height 36
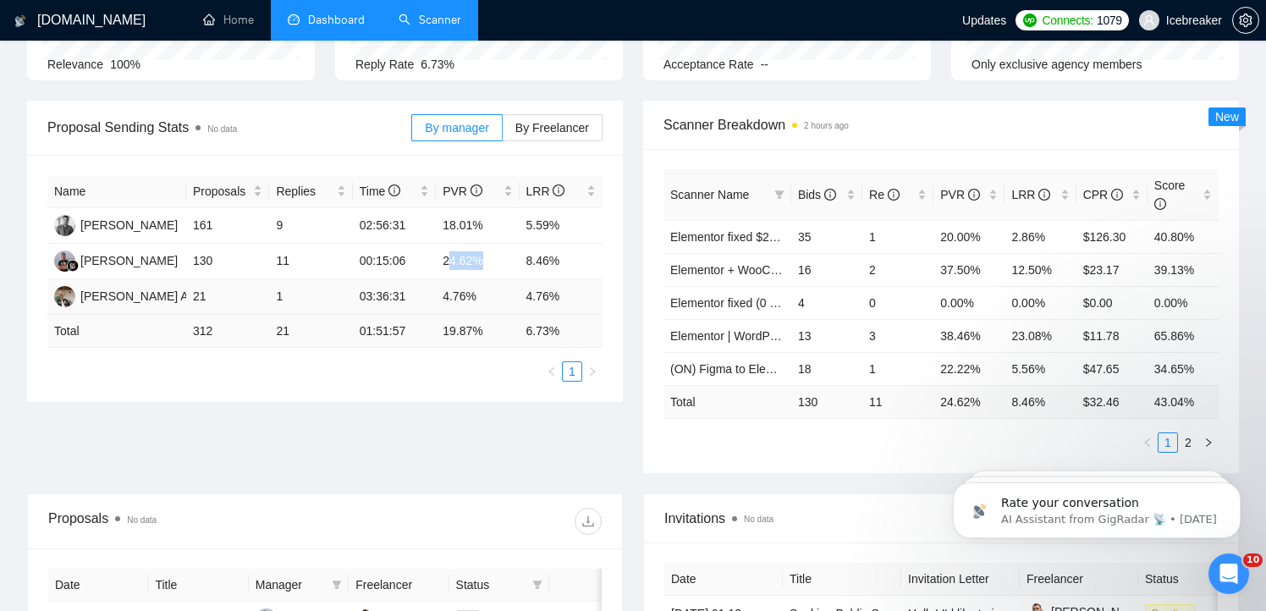
scroll to position [151, 0]
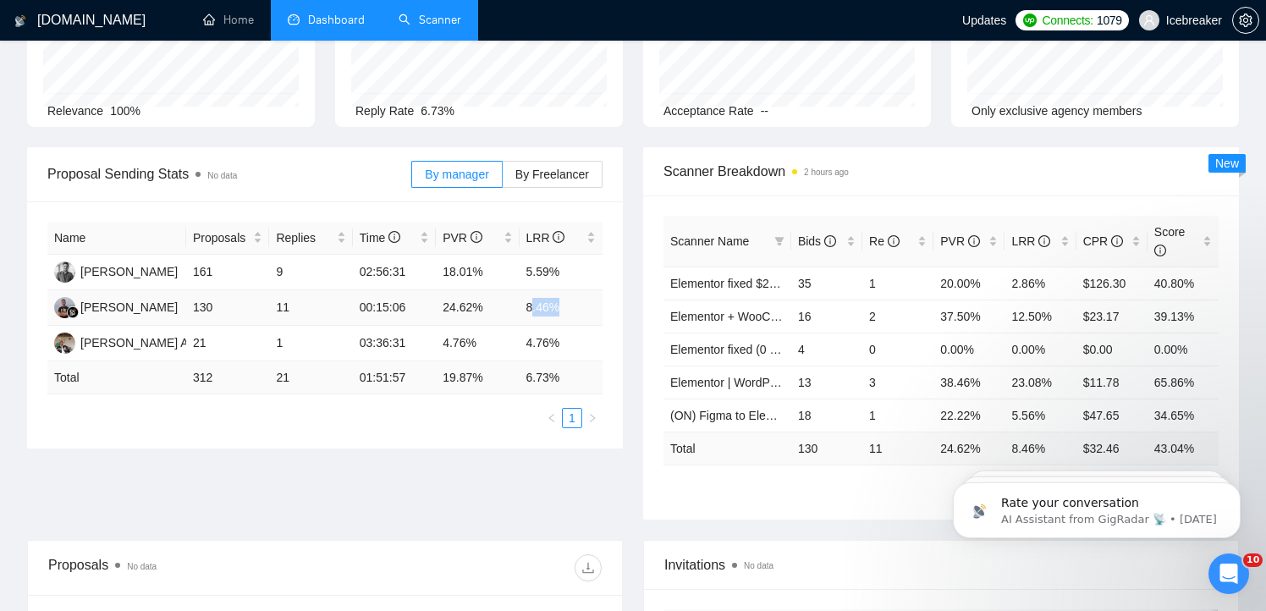
drag, startPoint x: 533, startPoint y: 310, endPoint x: 596, endPoint y: 311, distance: 62.6
click at [594, 311] on td "8.46%" at bounding box center [561, 308] width 83 height 36
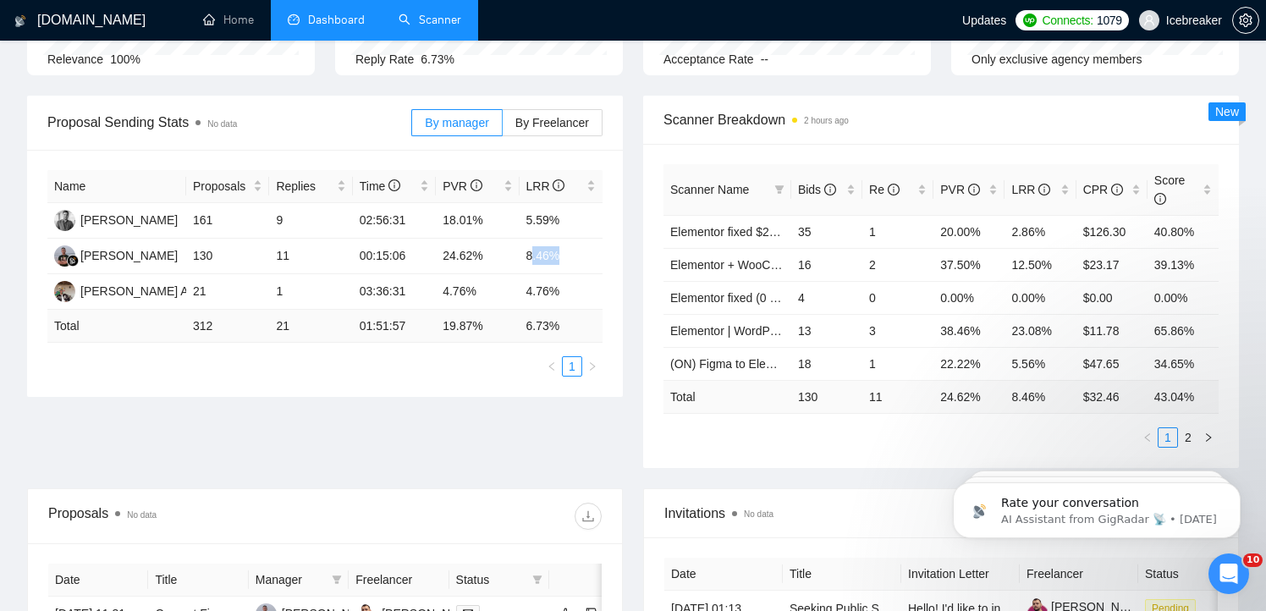
scroll to position [0, 0]
